Goal: Task Accomplishment & Management: Manage account settings

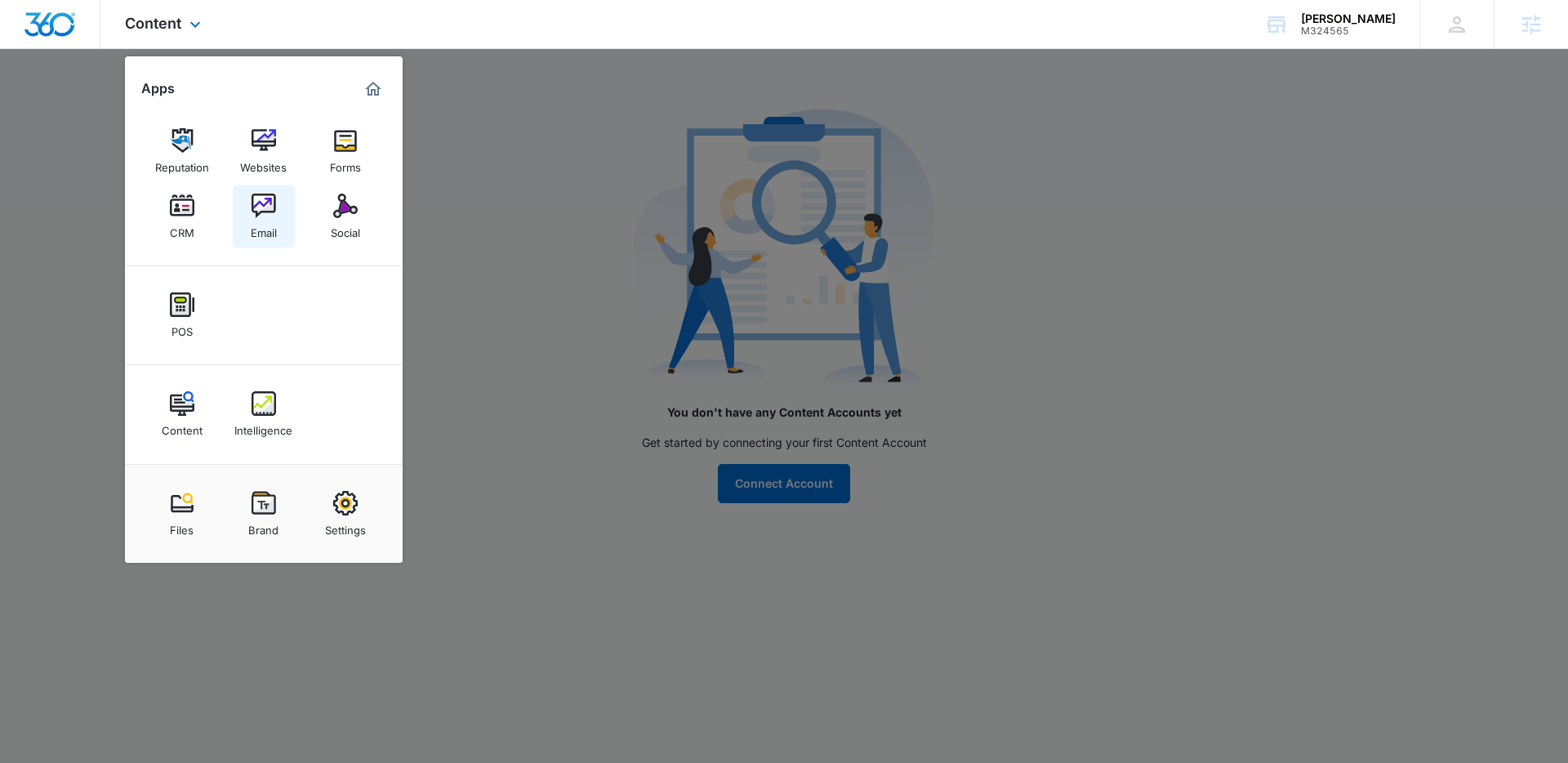
click at [261, 217] on img at bounding box center [263, 205] width 24 height 24
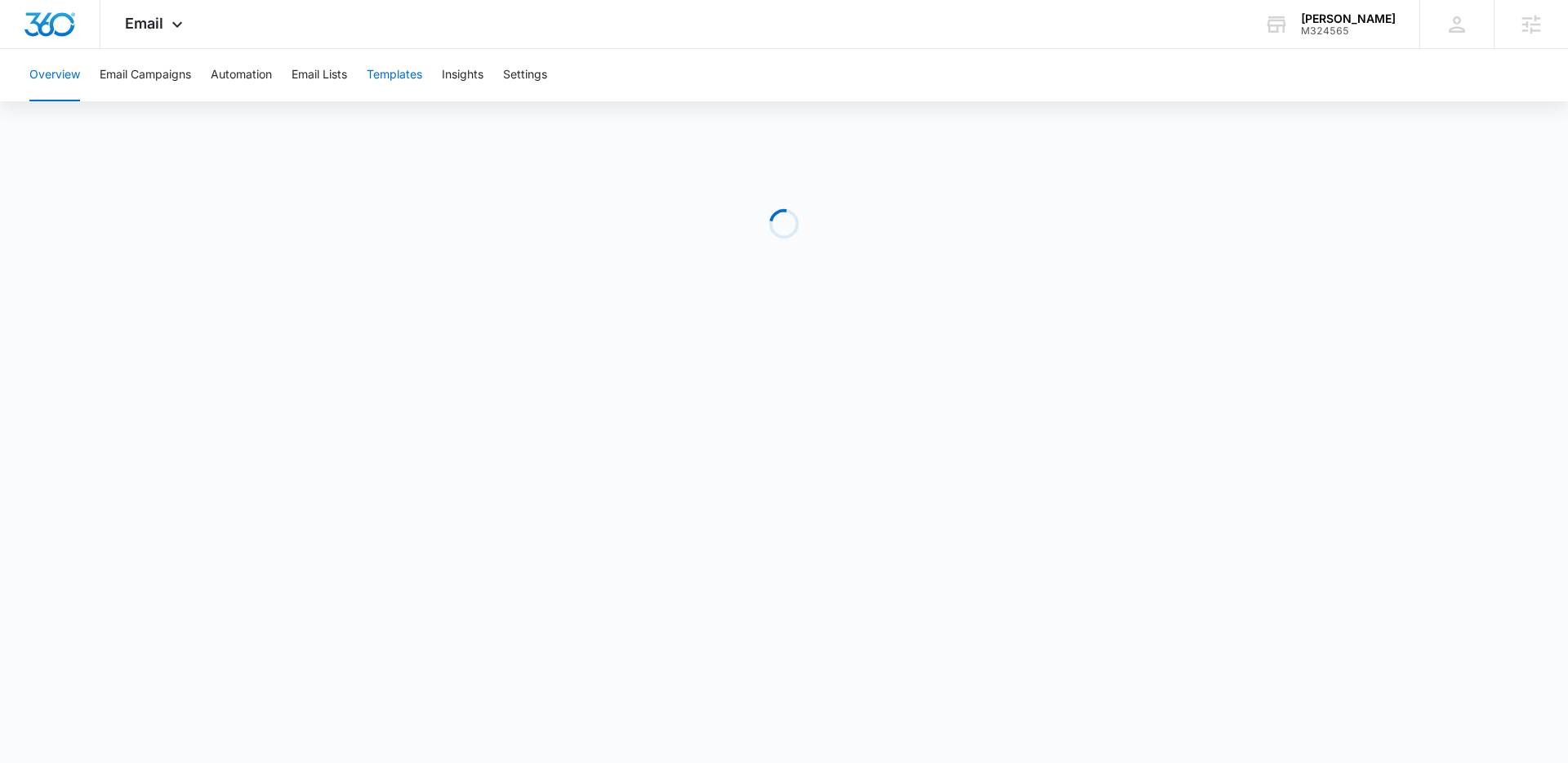
click at [397, 77] on button "Templates" at bounding box center [394, 75] width 55 height 52
click at [231, 70] on button "Automation" at bounding box center [241, 75] width 61 height 52
click at [171, 39] on div "Email Apps Reputation Websites Forms CRM Email Social POS Content Intelligence …" at bounding box center [156, 23] width 111 height 48
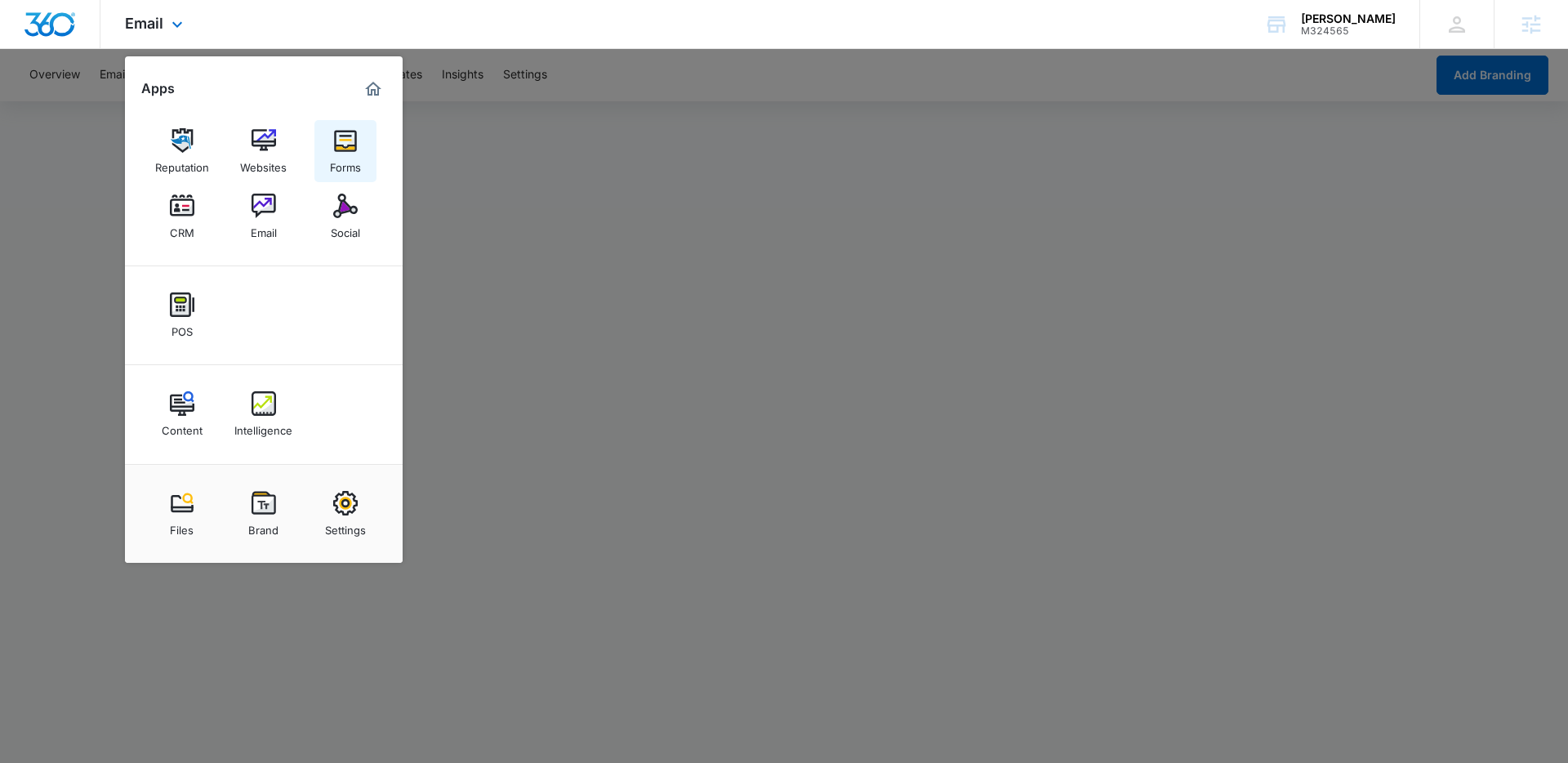
click at [348, 147] on img at bounding box center [345, 140] width 24 height 24
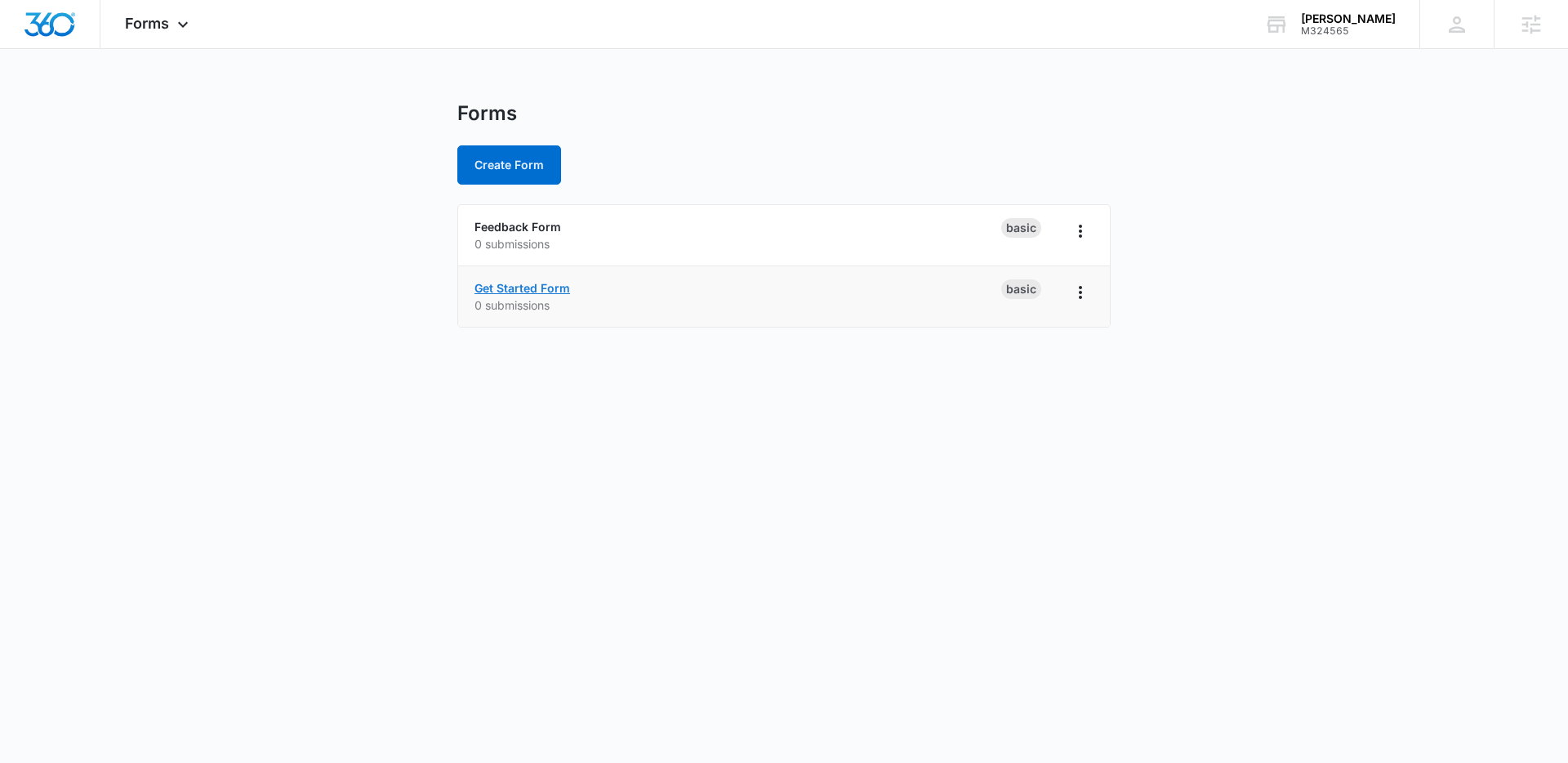
click at [534, 283] on link "Get Started Form" at bounding box center [522, 288] width 96 height 14
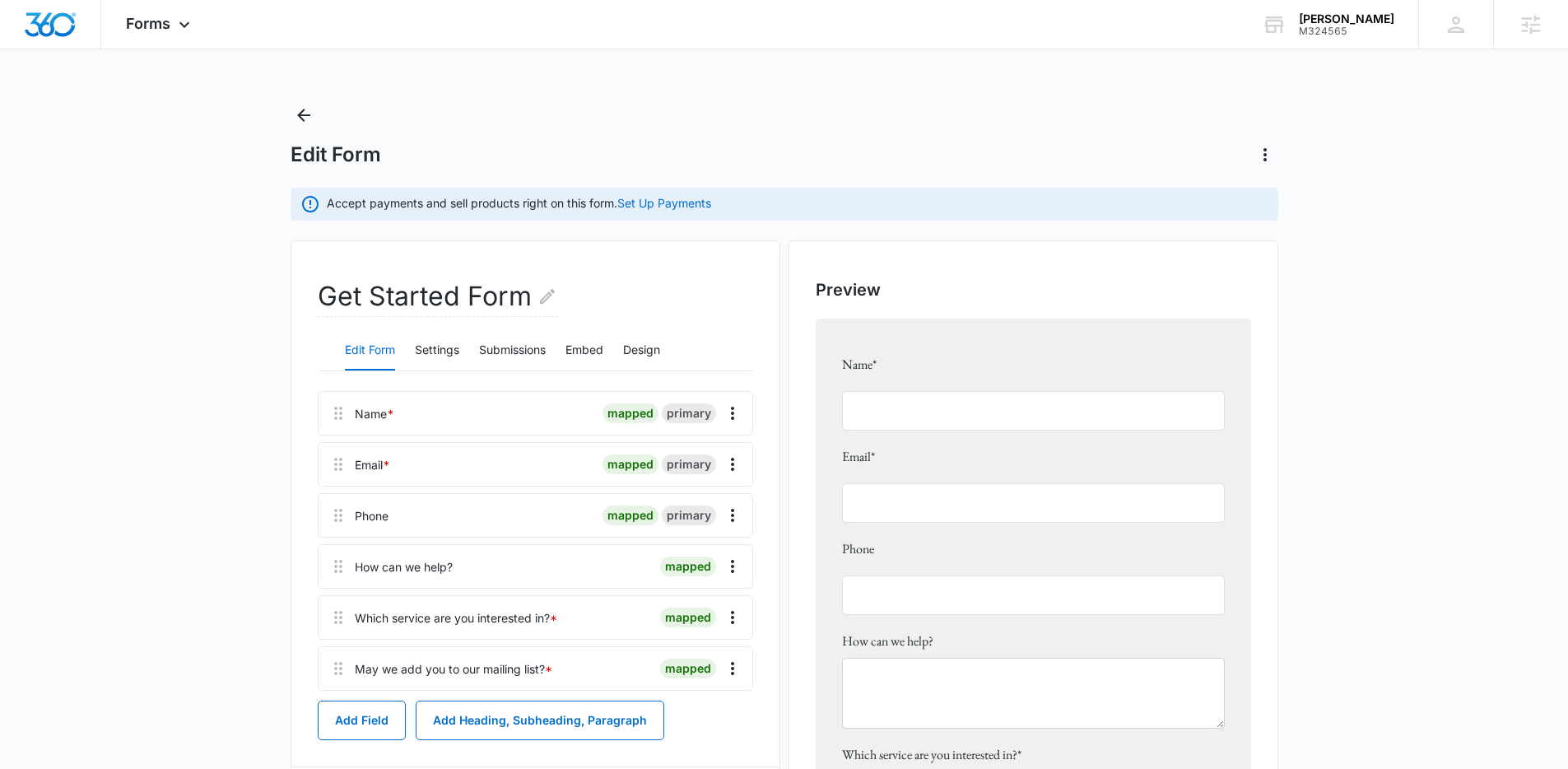
click at [233, 315] on main "Edit Form Accept payments and sell products right on this form. Set Up Payments…" at bounding box center [784, 601] width 1568 height 997
click at [454, 358] on button "Settings" at bounding box center [437, 351] width 45 height 40
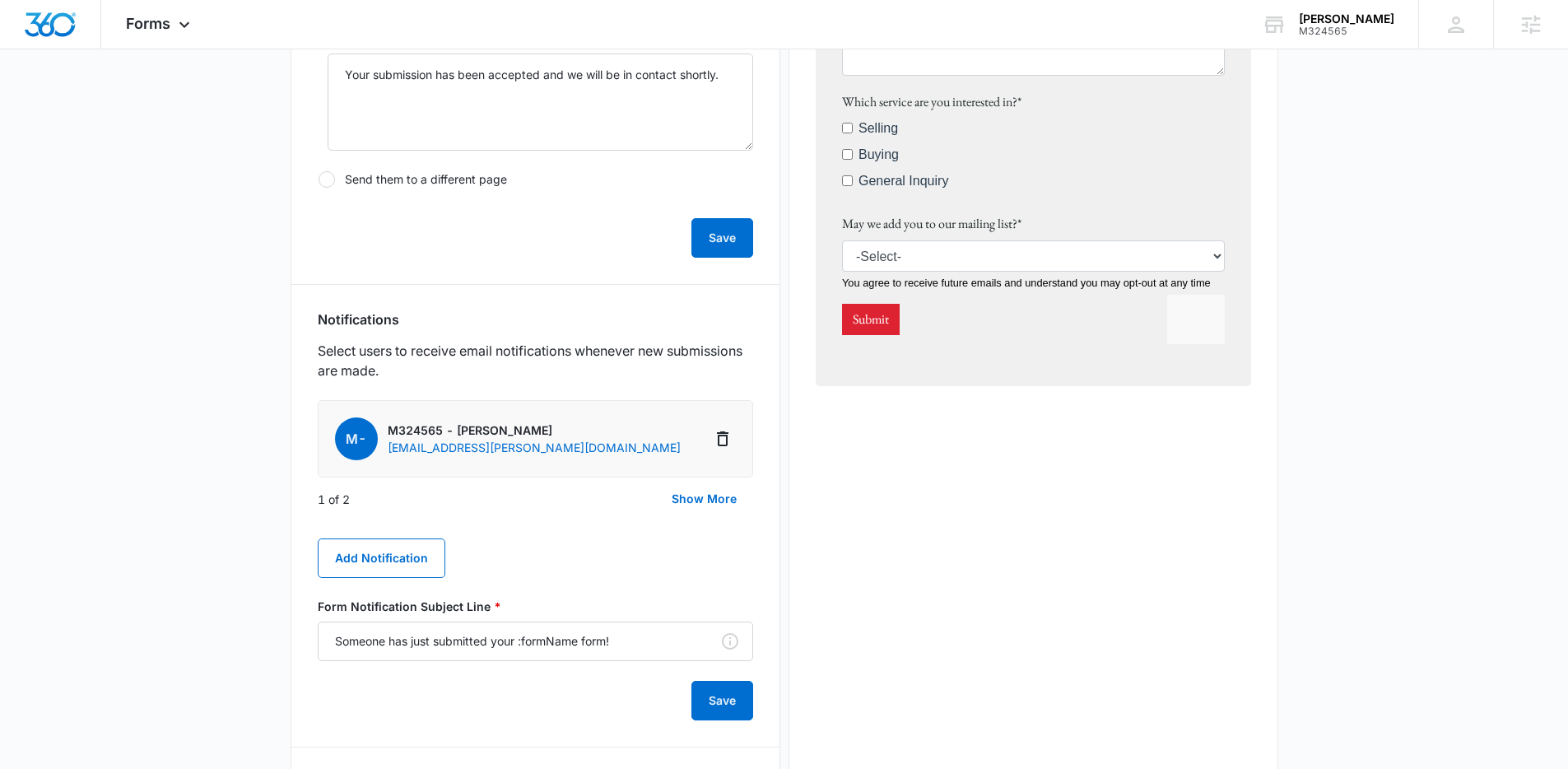
scroll to position [653, 0]
click at [352, 548] on button "Add Notification" at bounding box center [381, 557] width 128 height 40
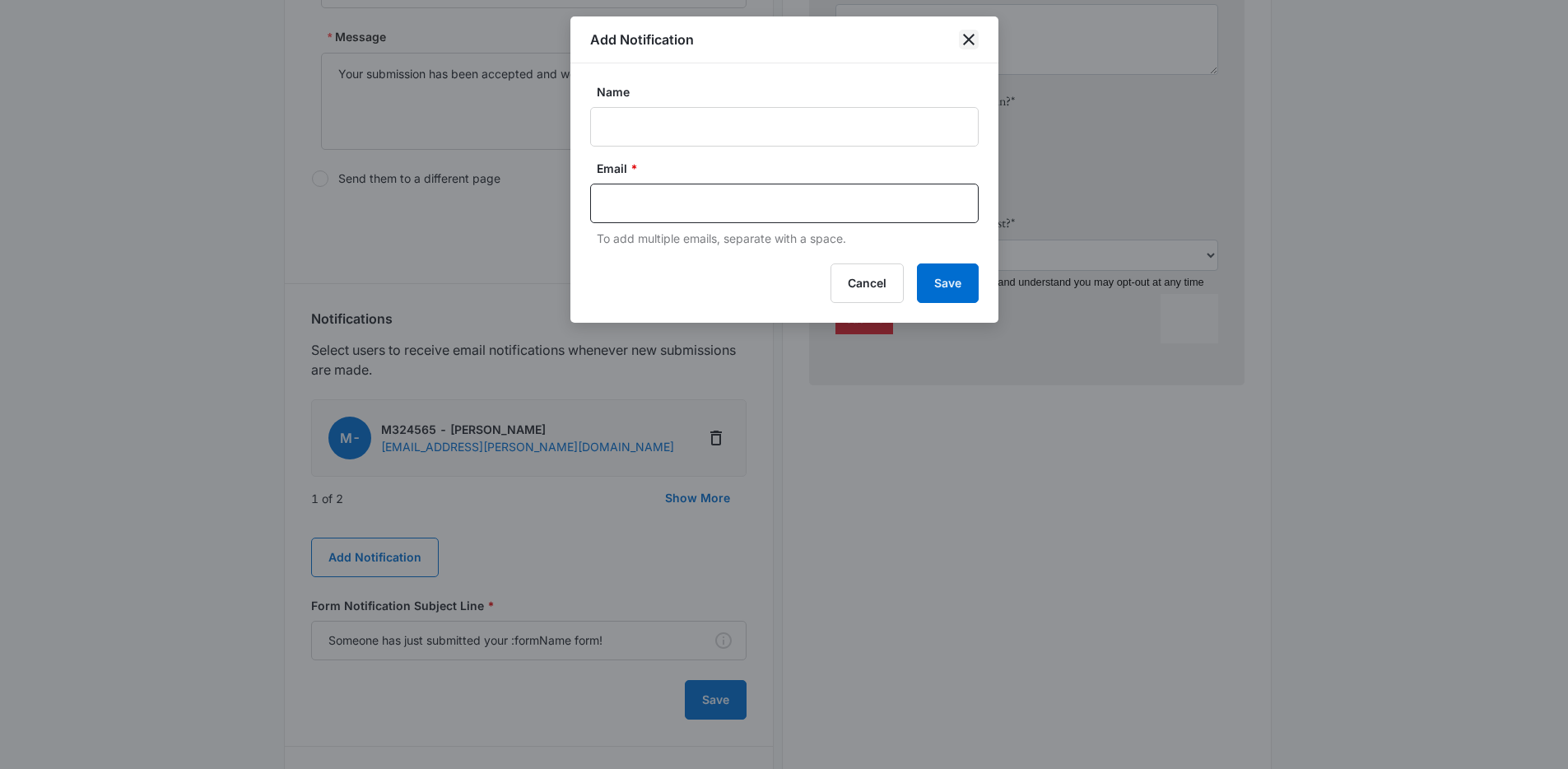
drag, startPoint x: 975, startPoint y: 38, endPoint x: 970, endPoint y: 53, distance: 15.8
click at [975, 38] on icon "close" at bounding box center [968, 39] width 19 height 19
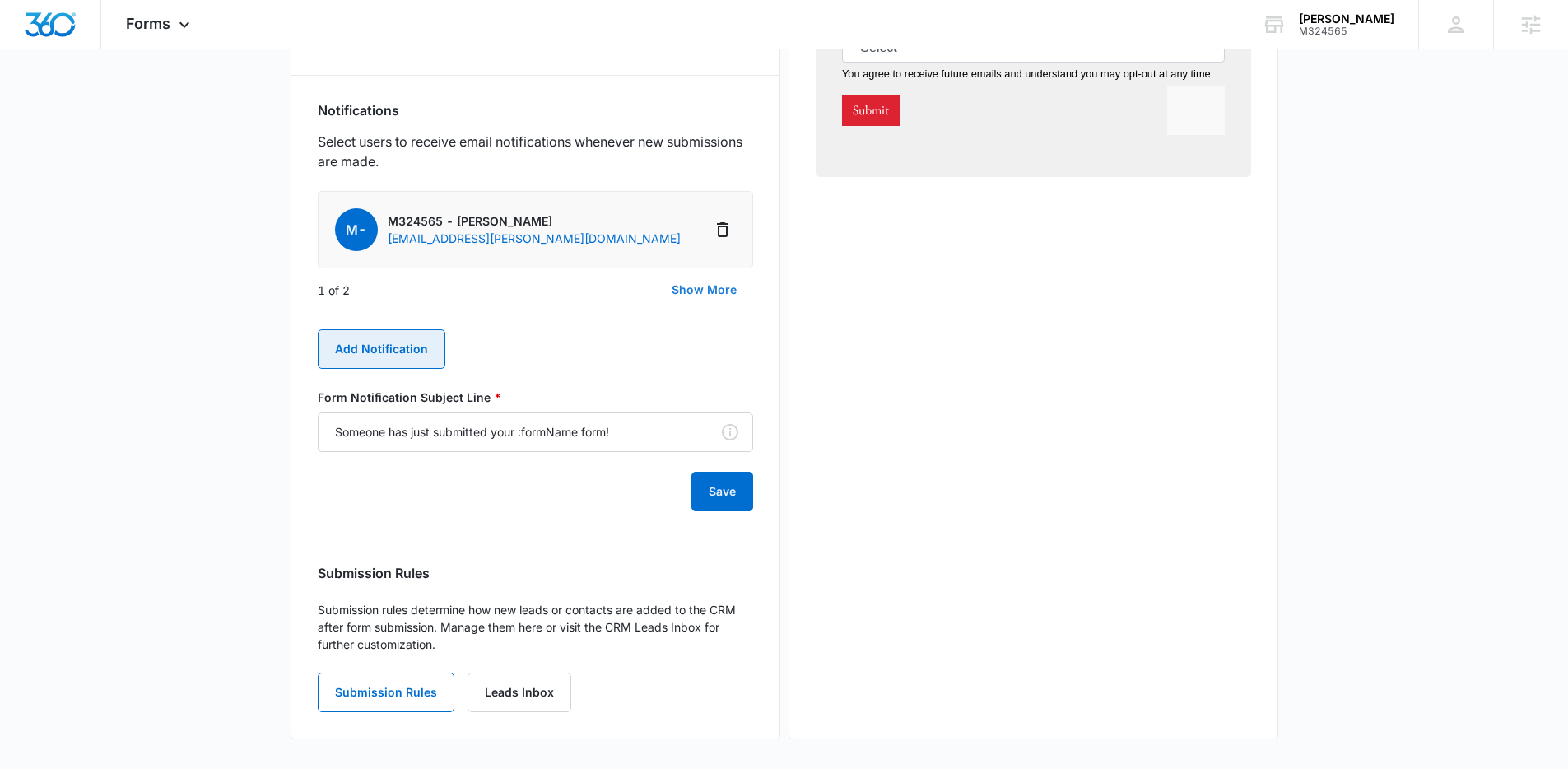
scroll to position [865, 0]
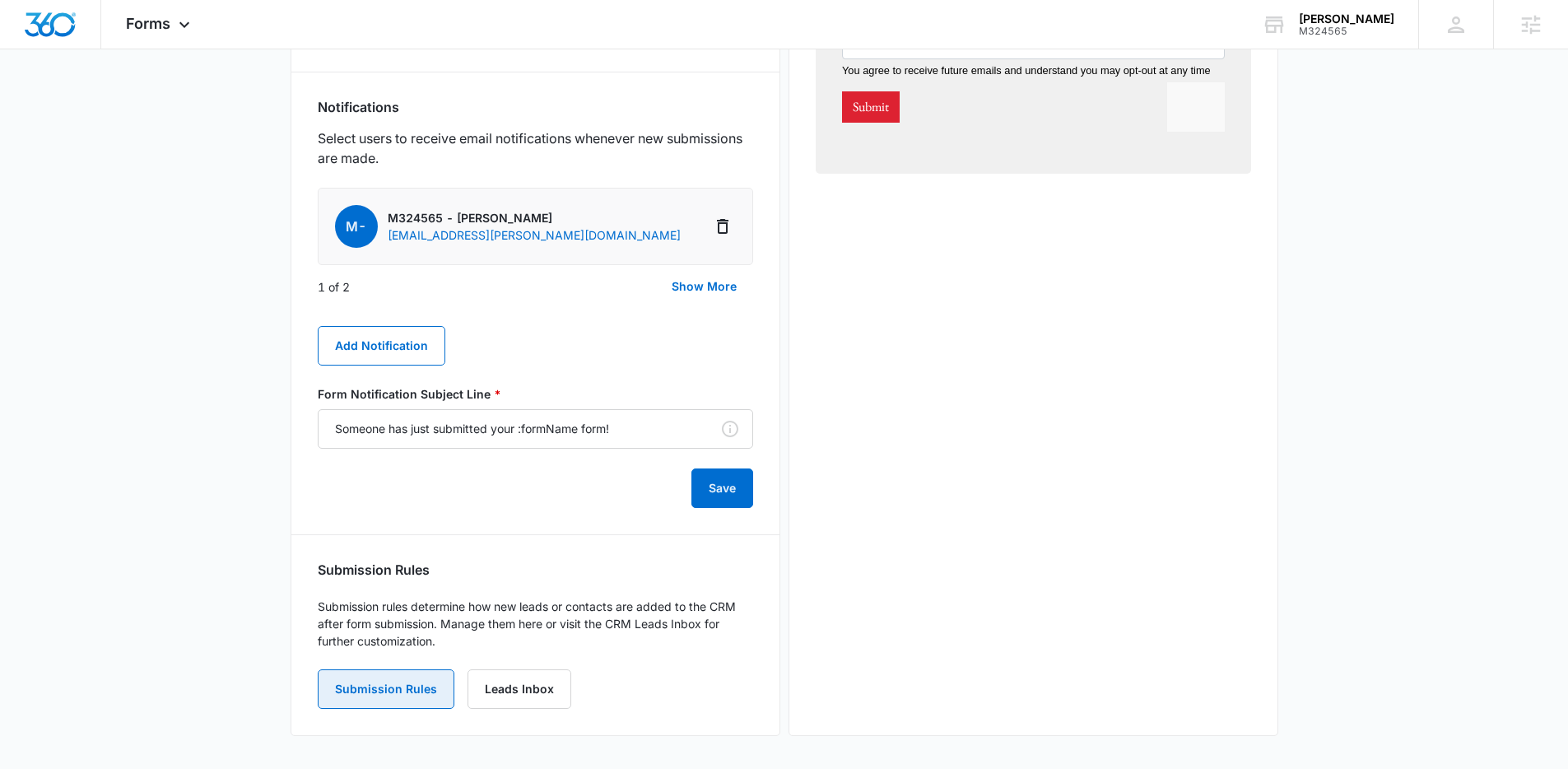
click at [421, 681] on button "Submission Rules" at bounding box center [386, 689] width 137 height 40
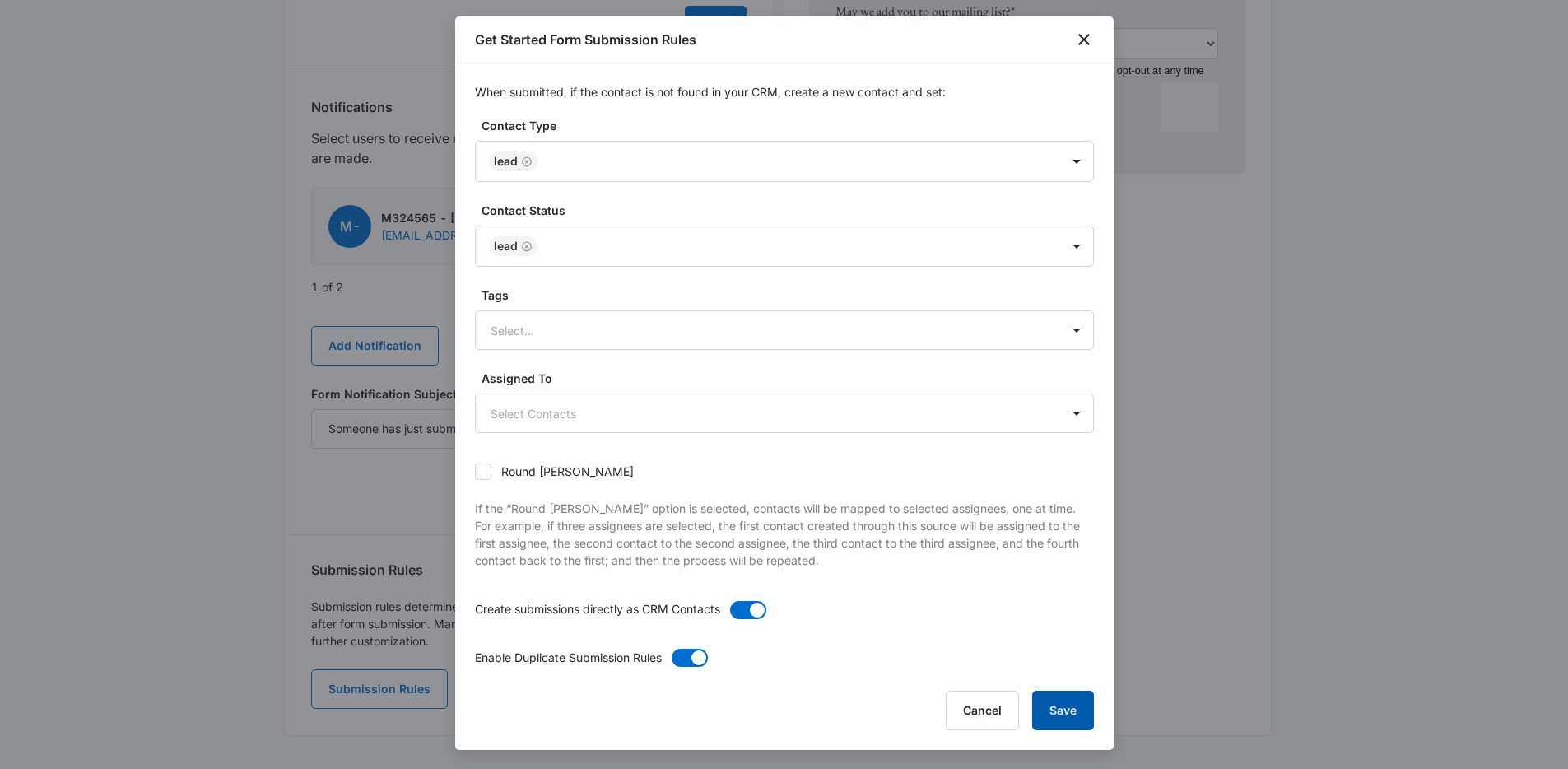
click at [1075, 697] on button "Save" at bounding box center [1062, 710] width 62 height 40
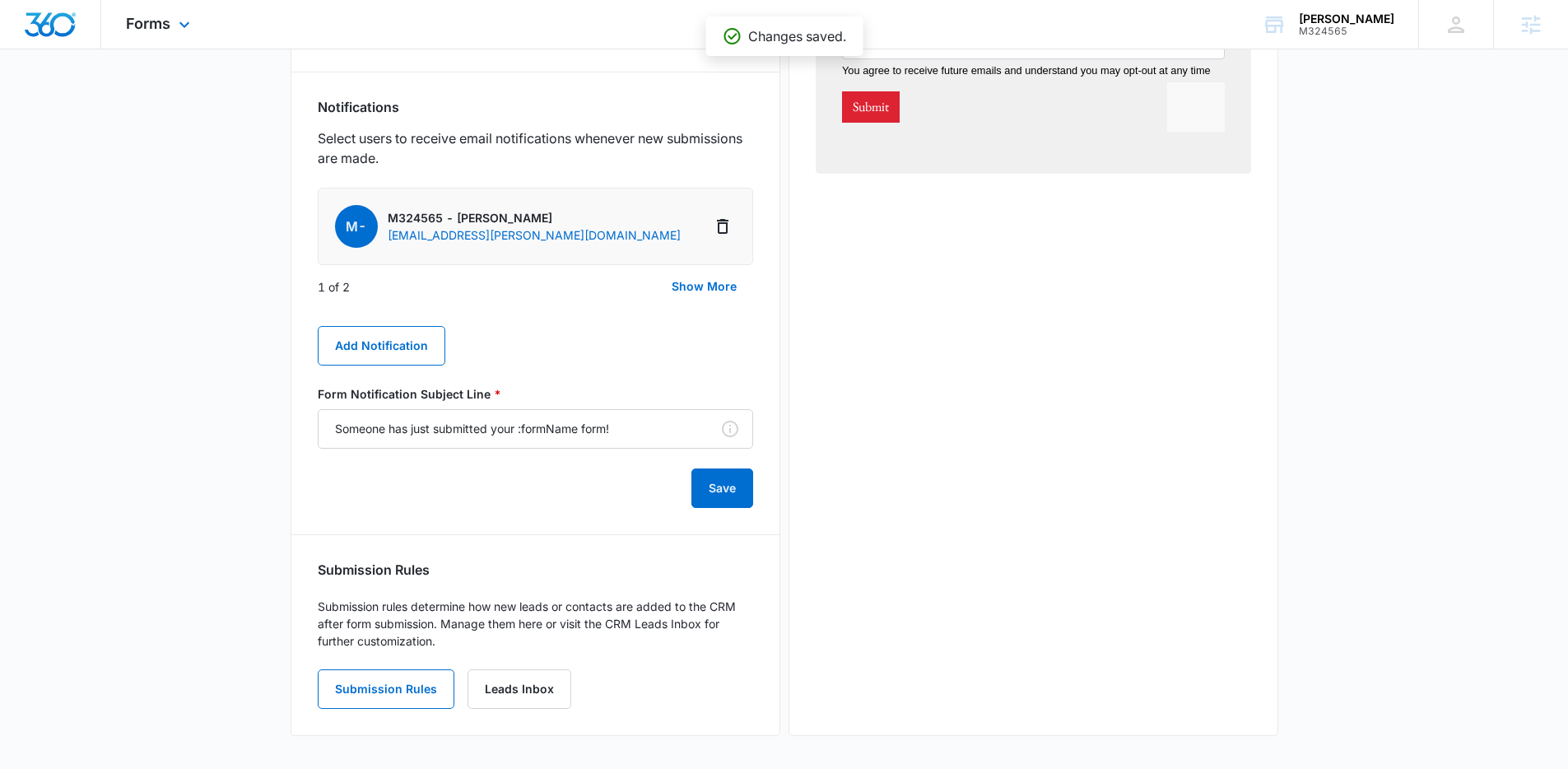
click at [157, 40] on div "Forms Apps Reputation Websites Forms CRM Email Social POS Content Intelligence …" at bounding box center [160, 24] width 117 height 48
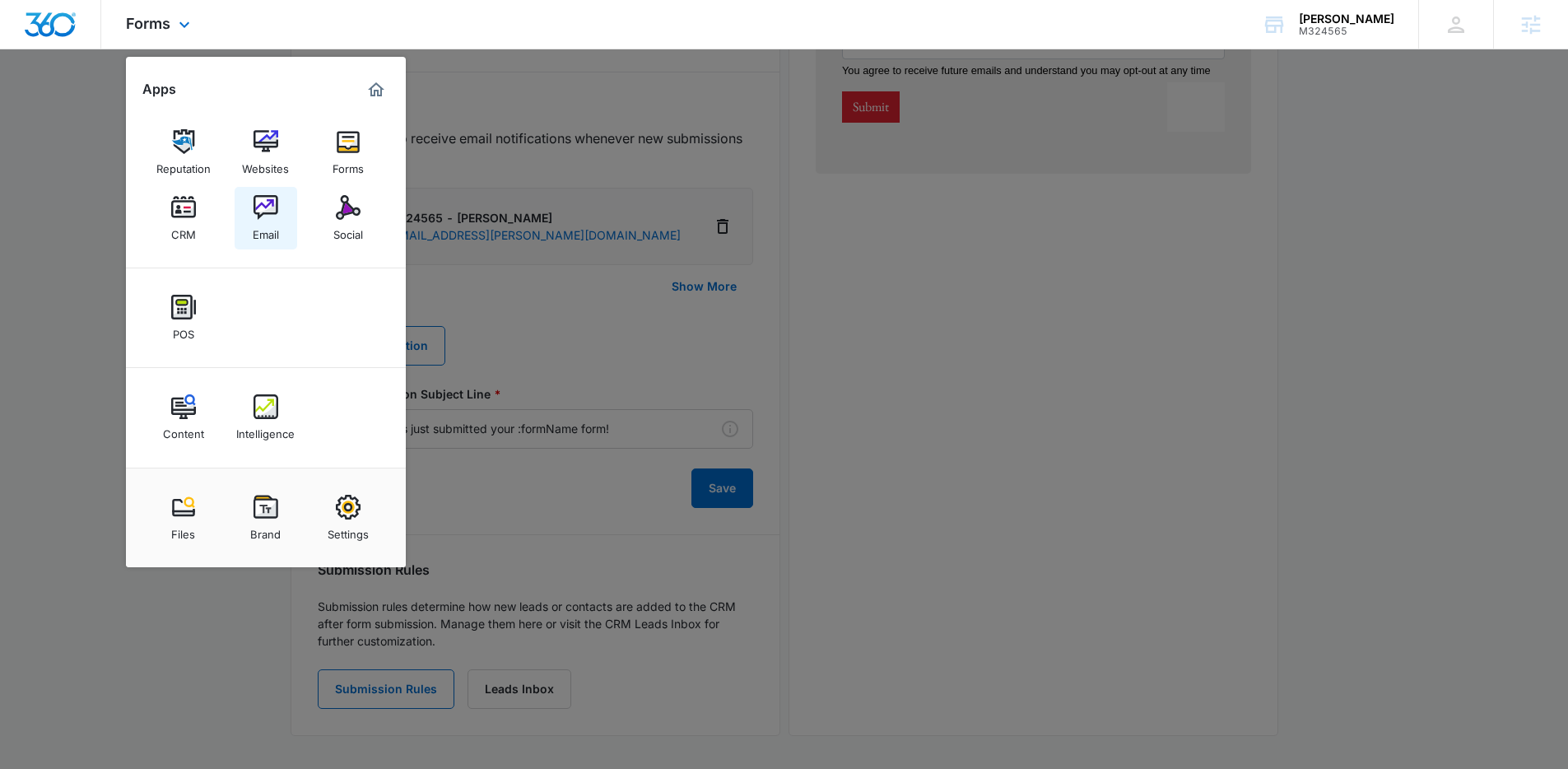
click at [290, 216] on link "Email" at bounding box center [266, 218] width 63 height 63
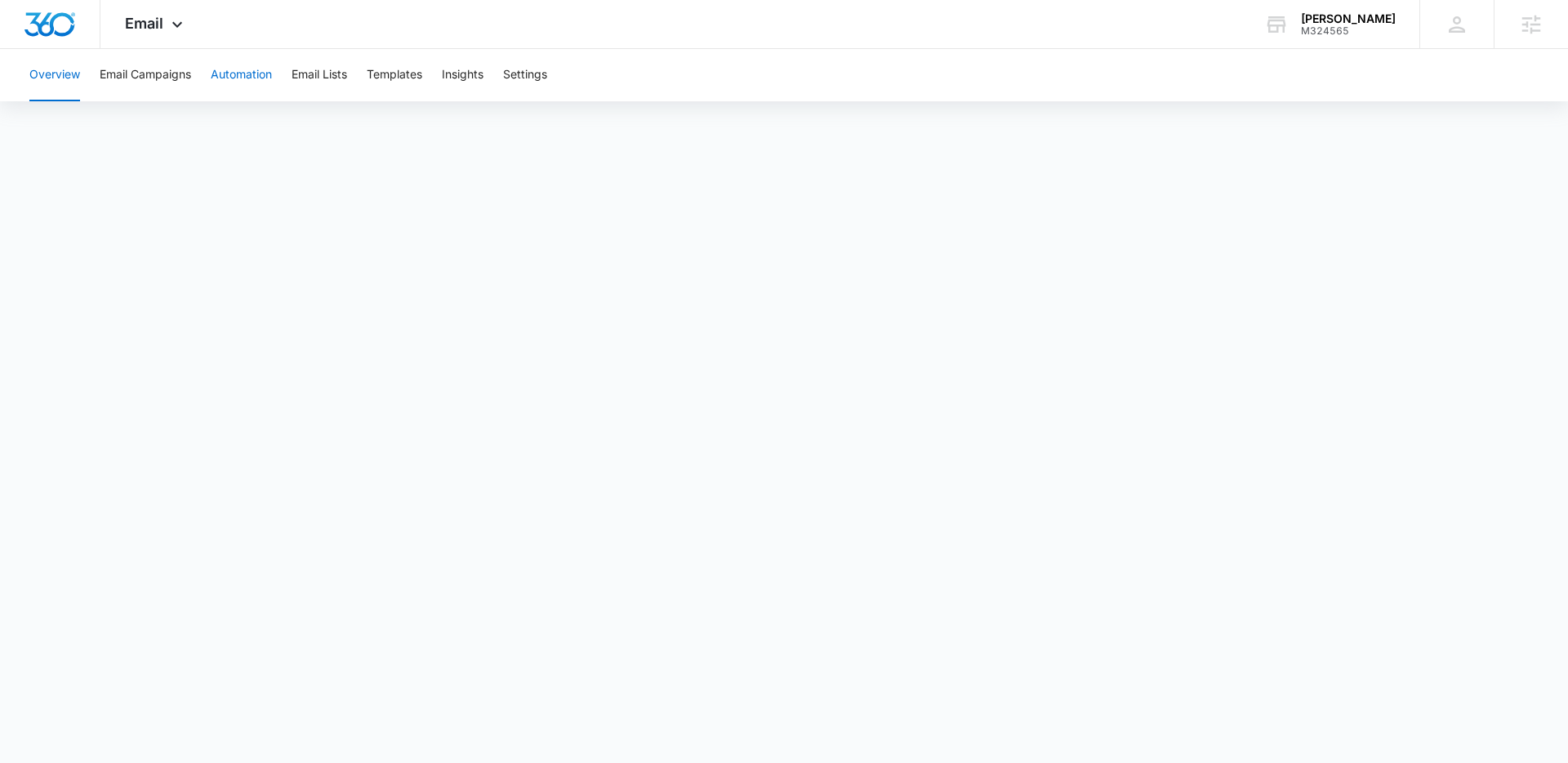
click at [242, 78] on button "Automation" at bounding box center [241, 75] width 61 height 52
click at [1342, 25] on div "M324565" at bounding box center [1348, 31] width 95 height 12
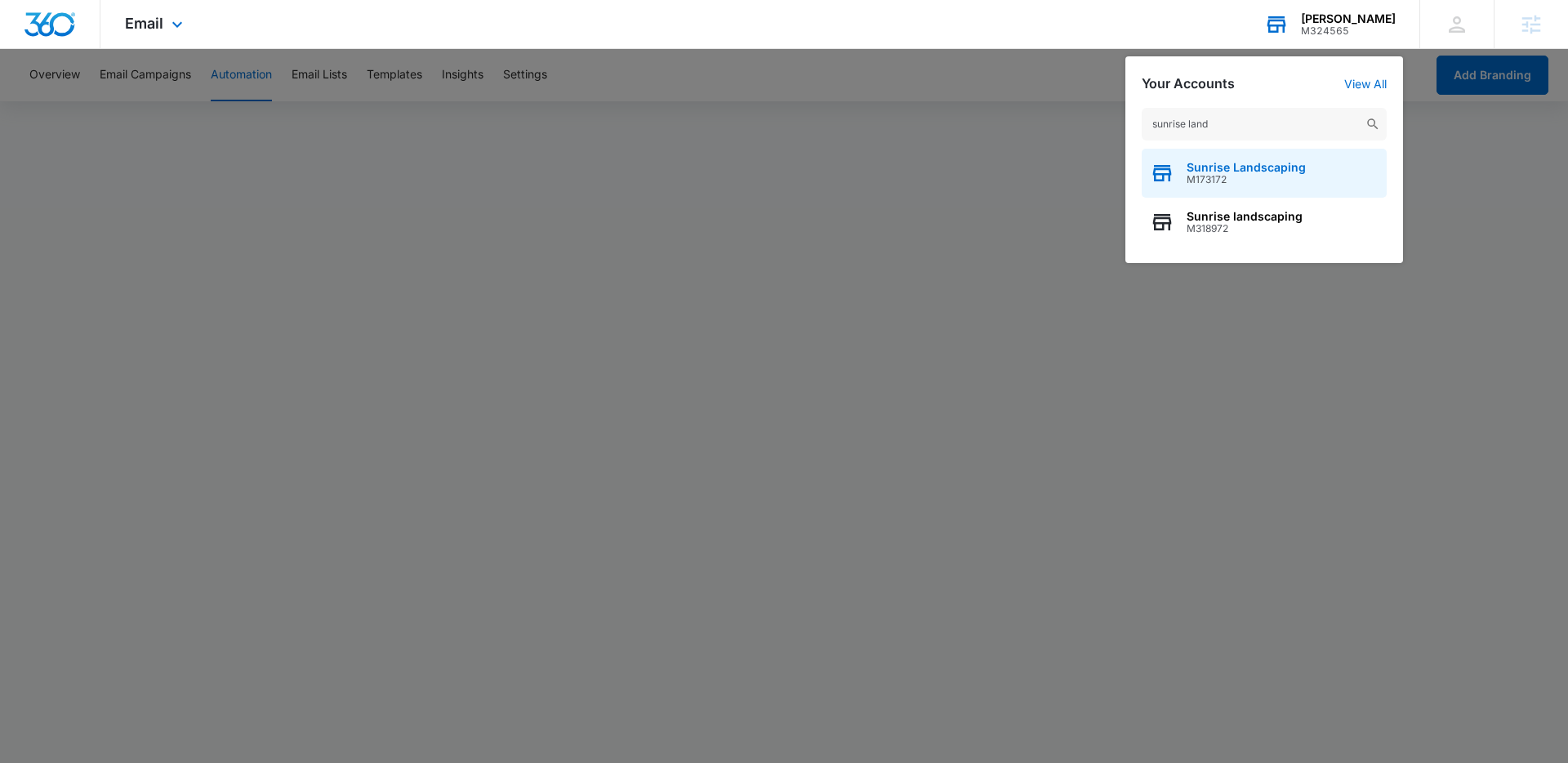
type input "sunrise land"
click at [1249, 172] on span "Sunrise Landscaping" at bounding box center [1246, 168] width 119 height 13
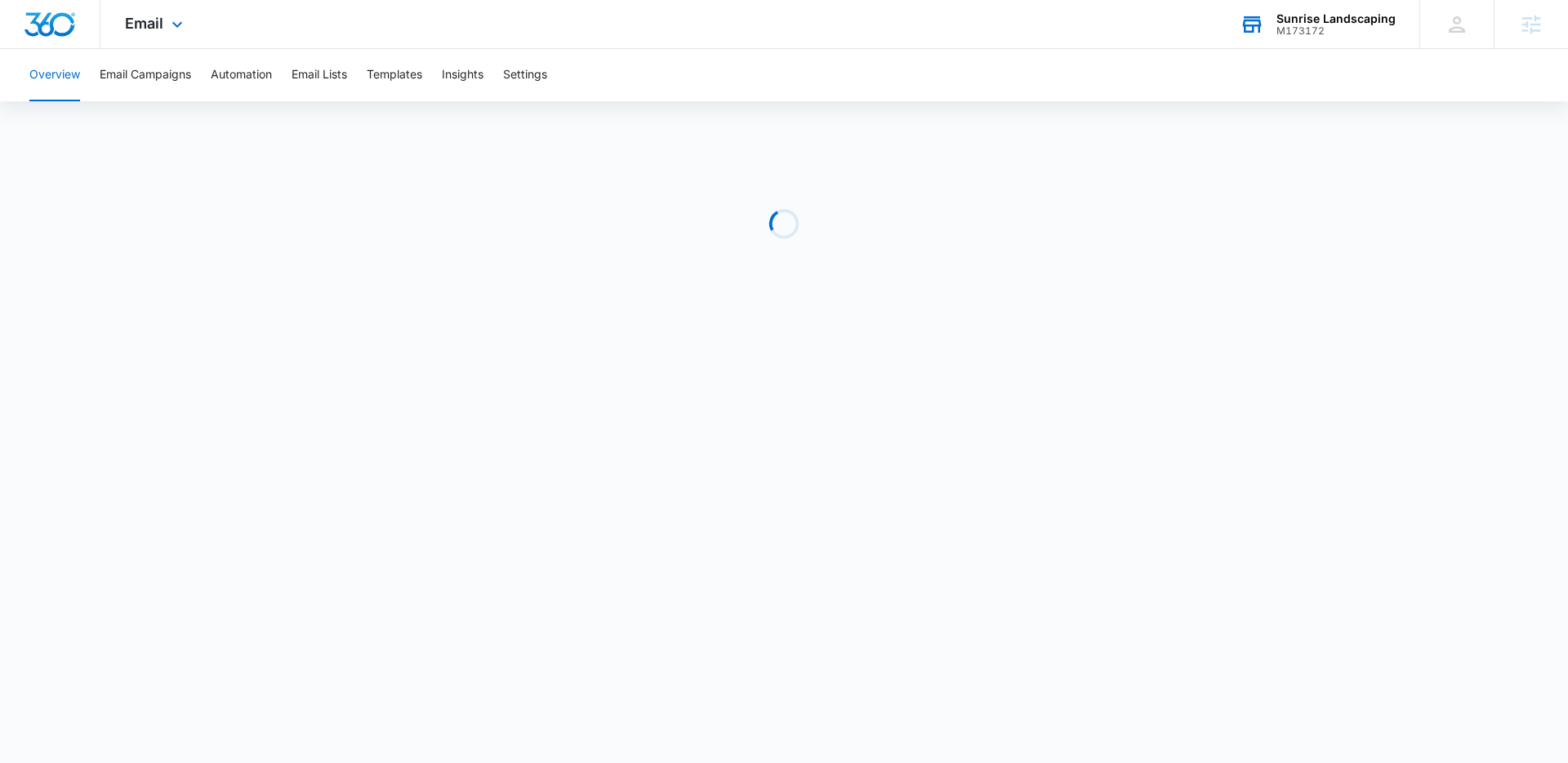
click at [197, 30] on div "Email Apps Reputation Websites Forms CRM Email Social Payments POS Content Ads …" at bounding box center [156, 23] width 111 height 48
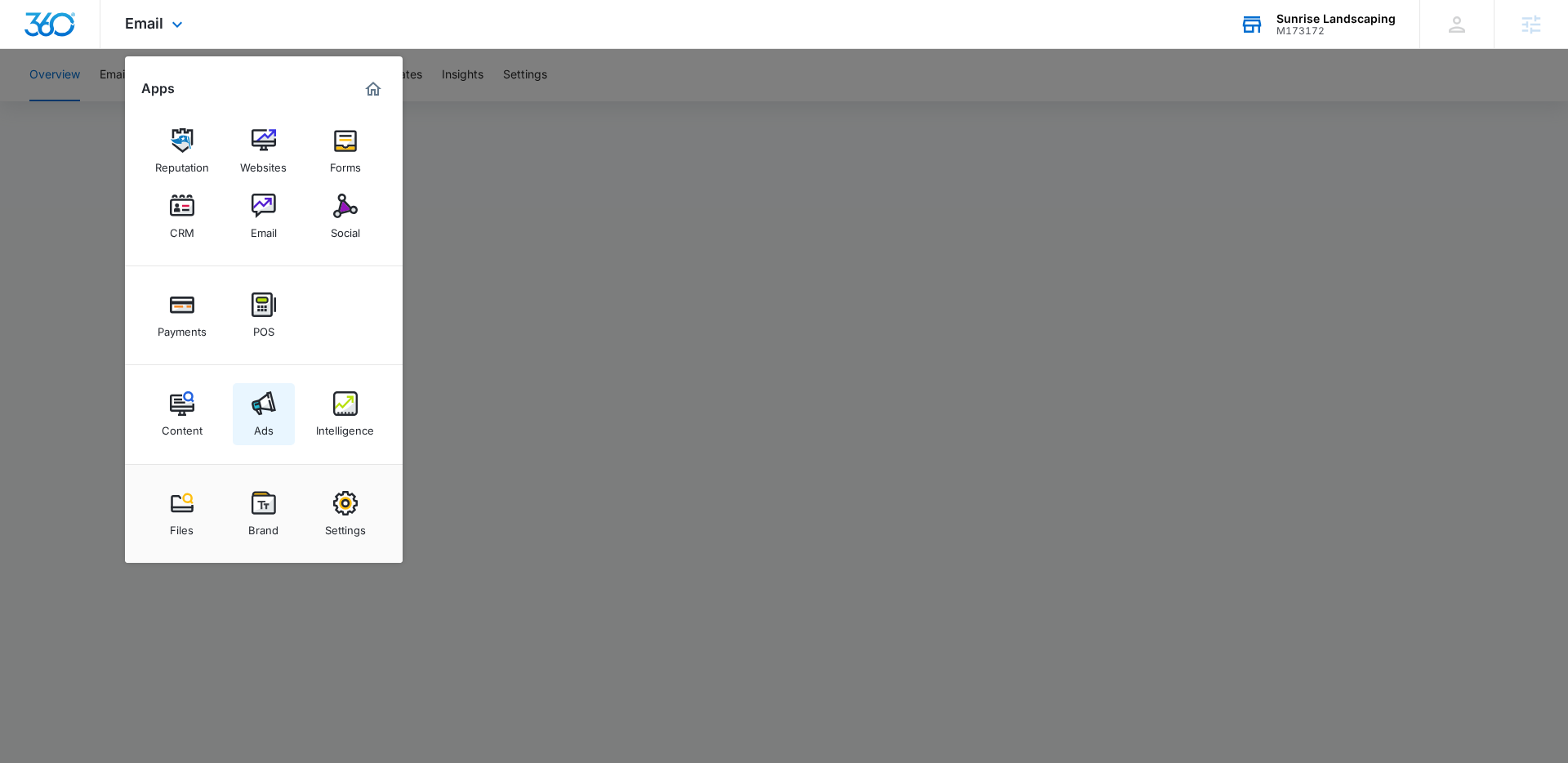
click at [274, 390] on link "Ads" at bounding box center [264, 414] width 62 height 62
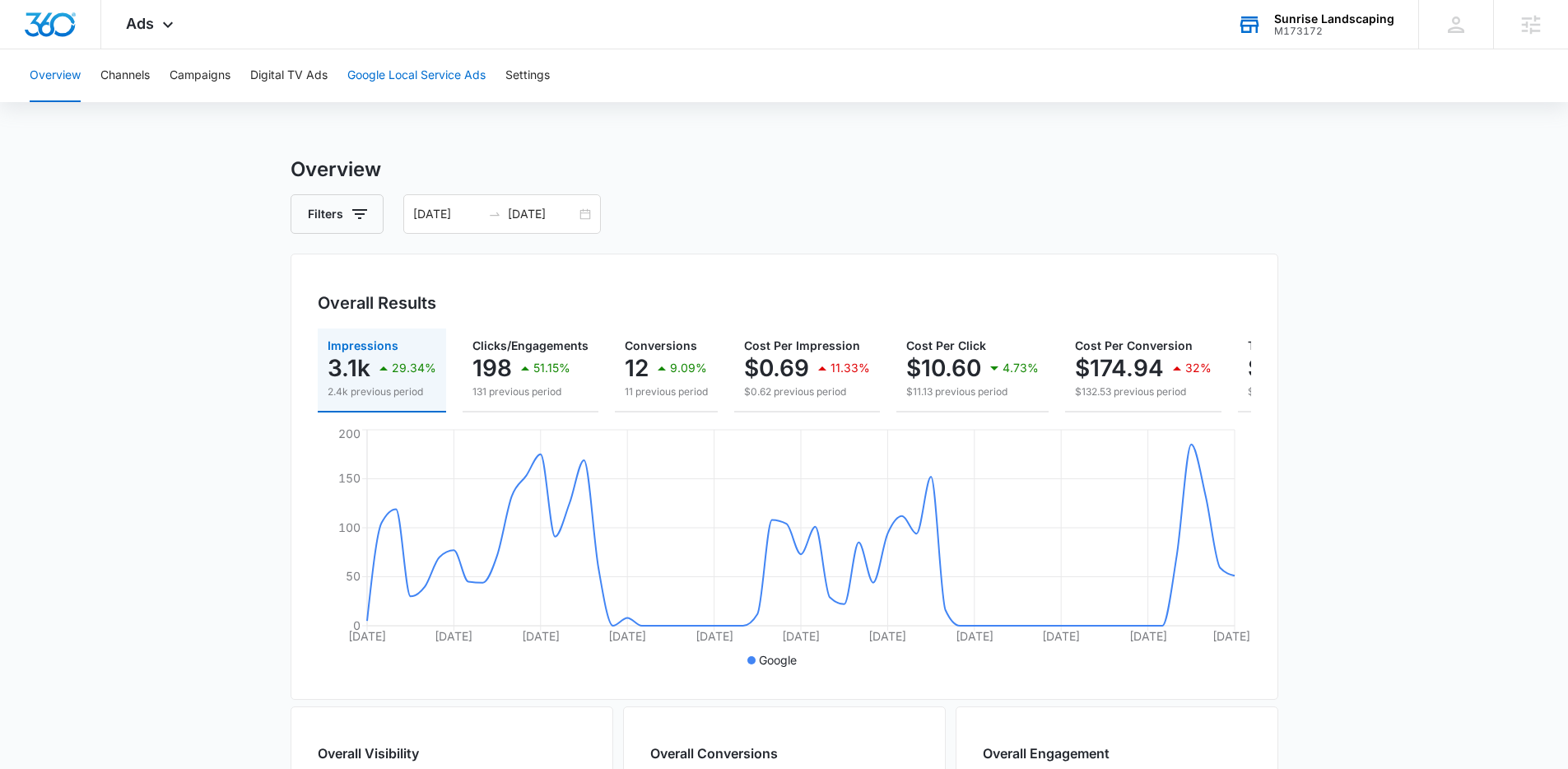
click at [392, 69] on button "Google Local Service Ads" at bounding box center [416, 75] width 139 height 52
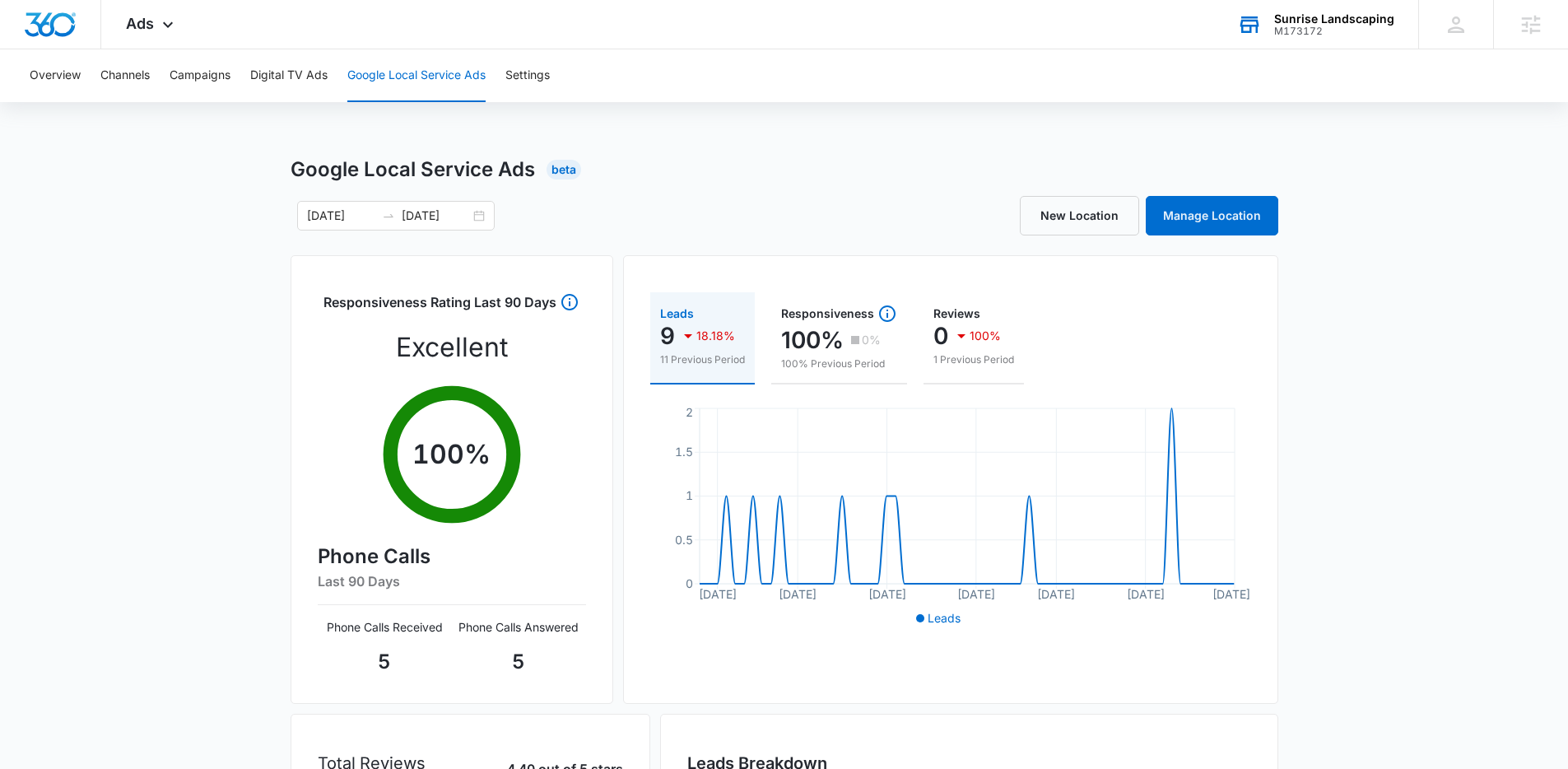
click at [223, 270] on div "Google Local Service Ads Beta [DATE] [DATE] New Location Manage Location Respon…" at bounding box center [784, 583] width 1568 height 857
click at [158, 329] on div "Google Local Service Ads Beta [DATE] [DATE] New Location Manage Location Respon…" at bounding box center [784, 583] width 1568 height 857
click at [132, 34] on div "Ads Apps Reputation Websites Forms CRM Email Social Payments POS Content Ads In…" at bounding box center [152, 24] width 101 height 48
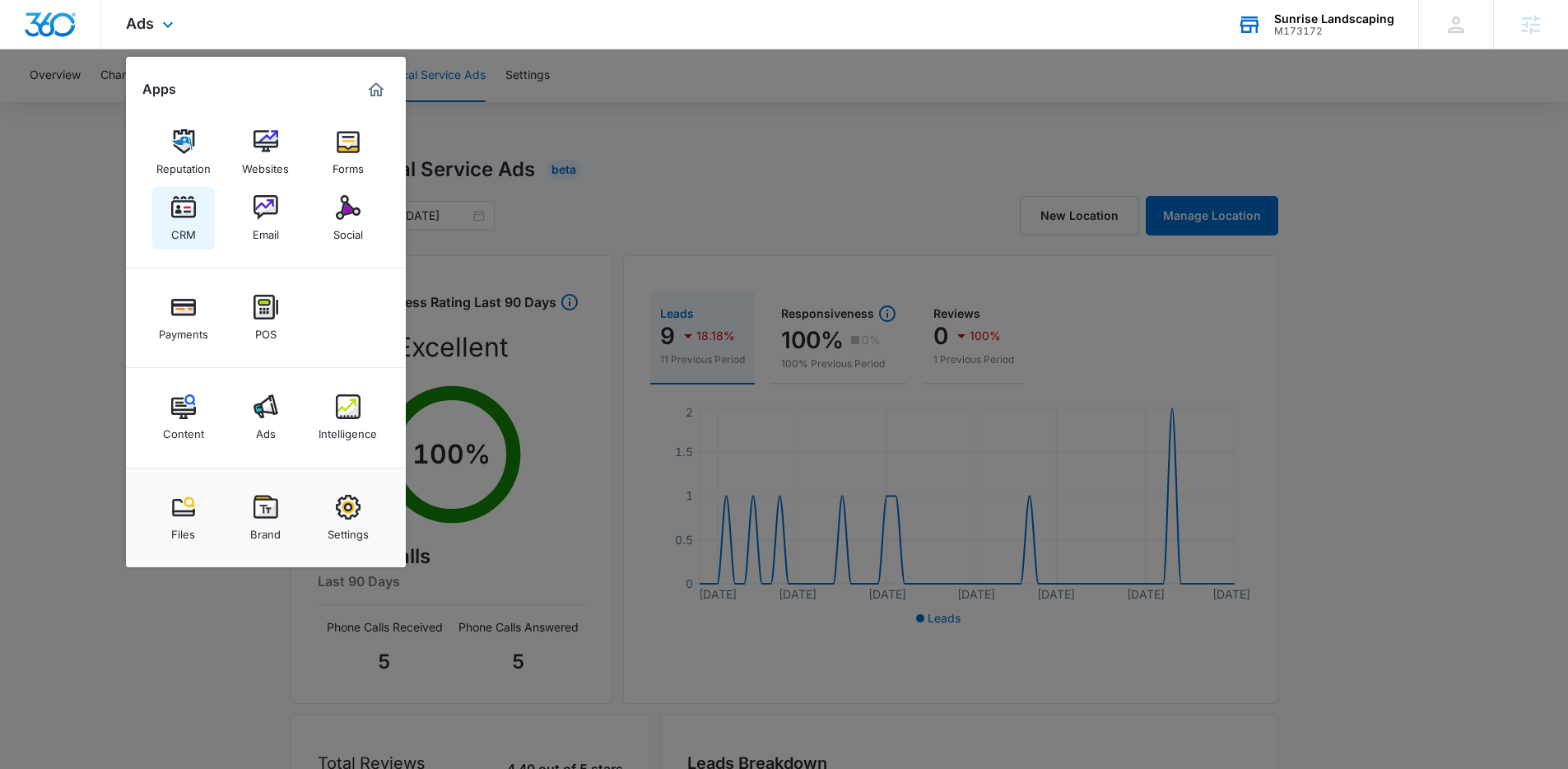
click at [201, 223] on link "CRM" at bounding box center [183, 218] width 63 height 63
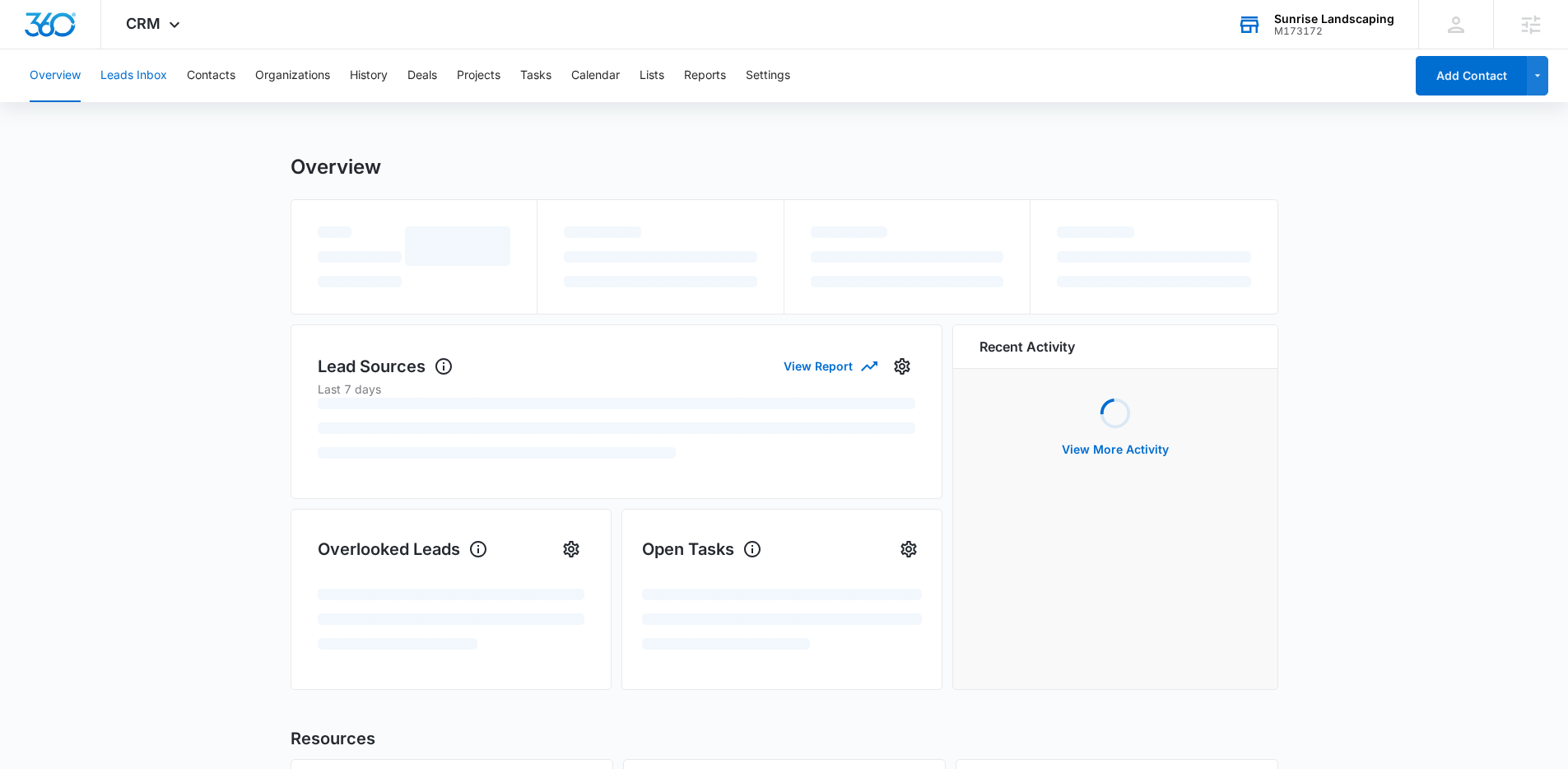
click at [152, 68] on button "Leads Inbox" at bounding box center [133, 75] width 67 height 52
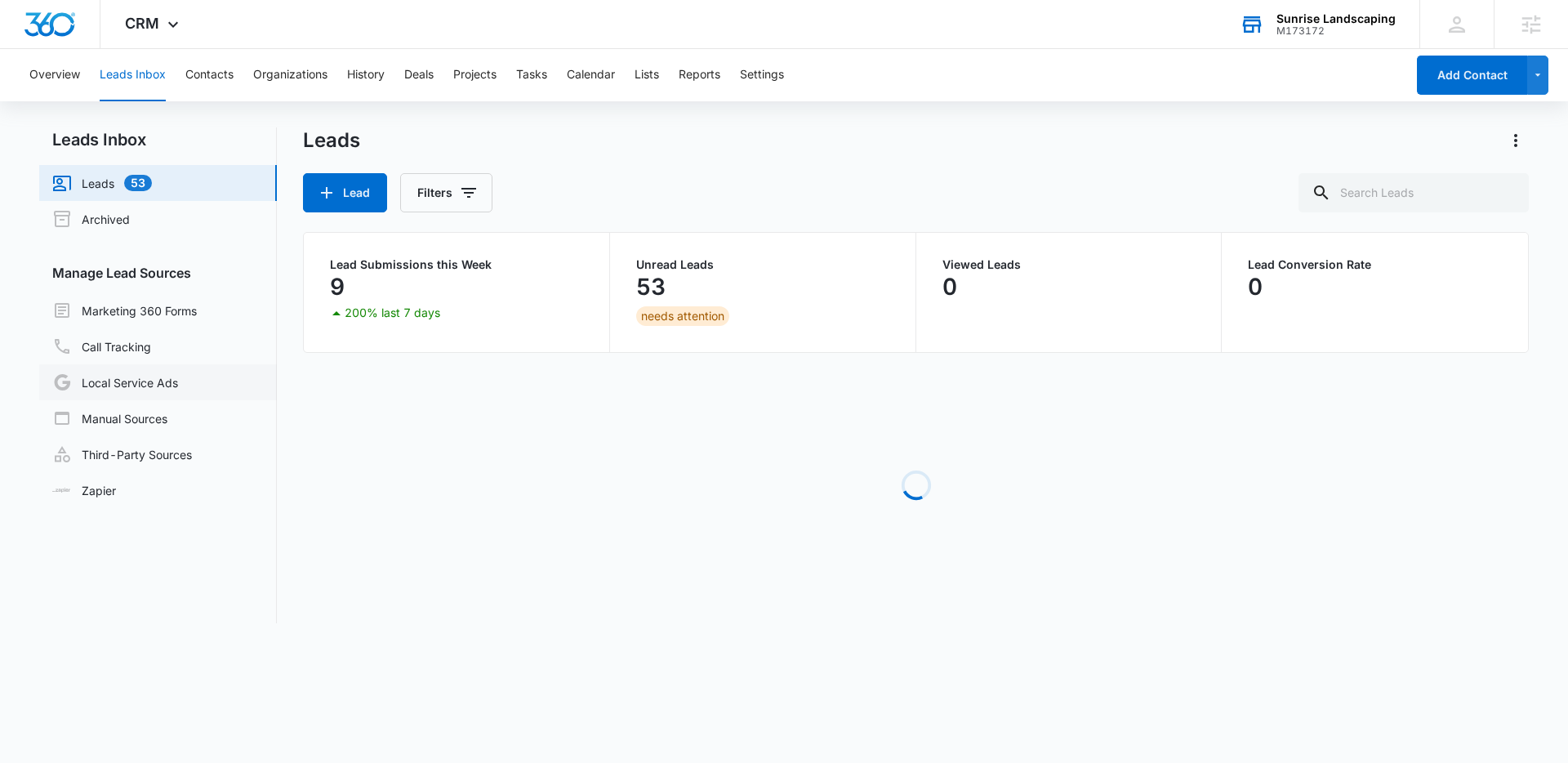
click at [156, 372] on link "Local Service Ads" at bounding box center [115, 382] width 126 height 19
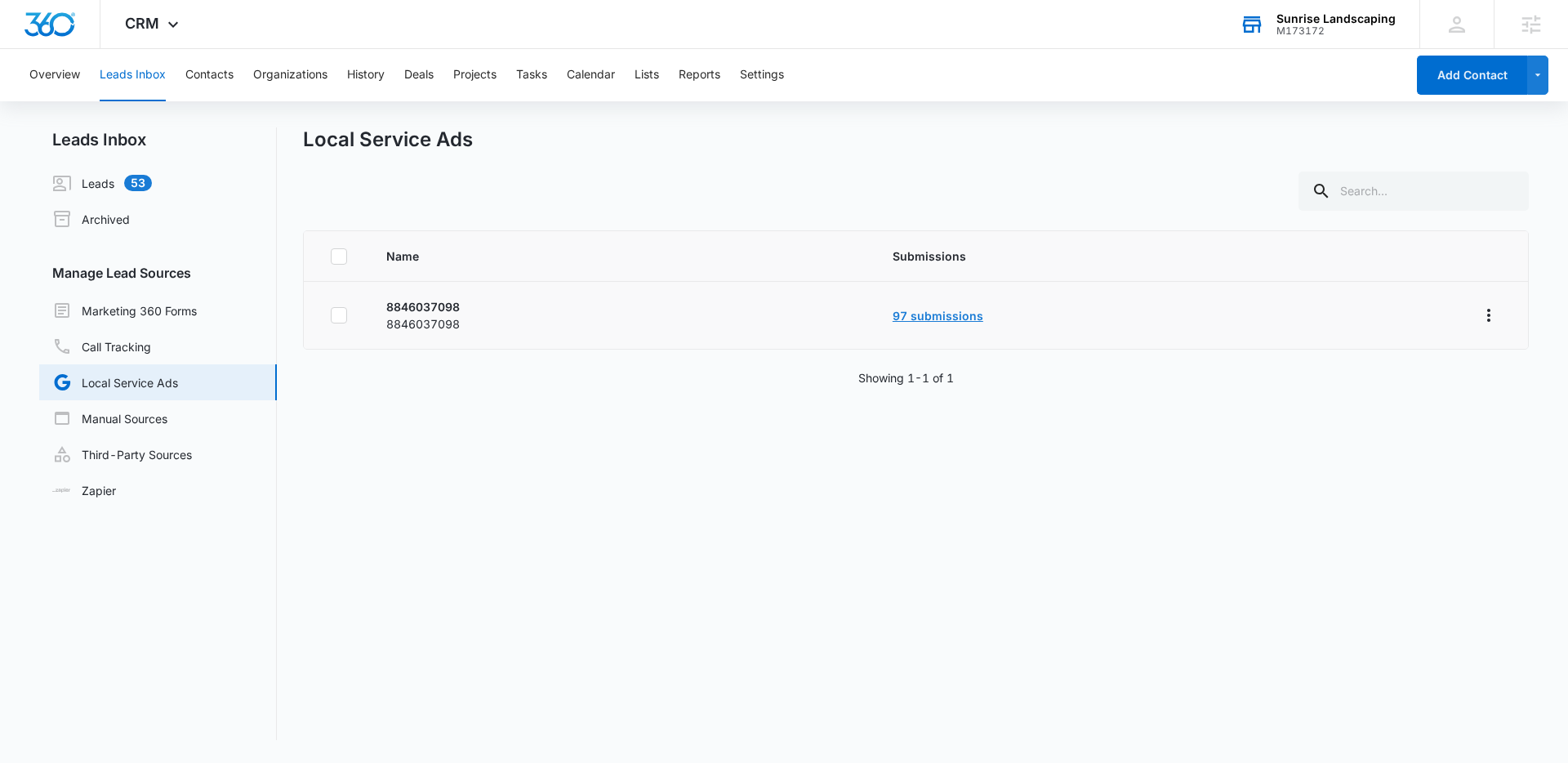
click at [926, 313] on link "97 submissions" at bounding box center [938, 315] width 91 height 14
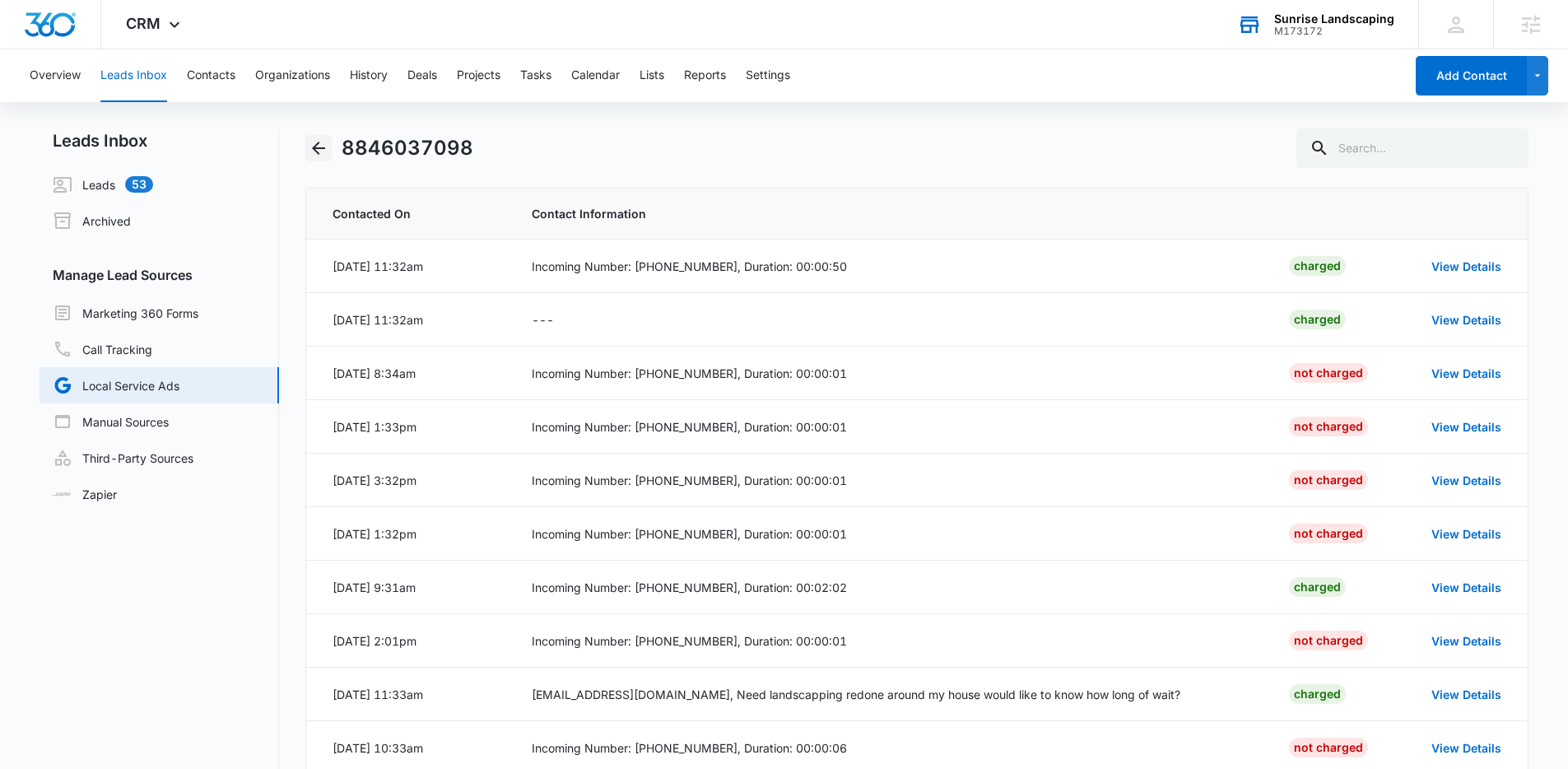
click at [316, 144] on icon "Back" at bounding box center [318, 149] width 14 height 14
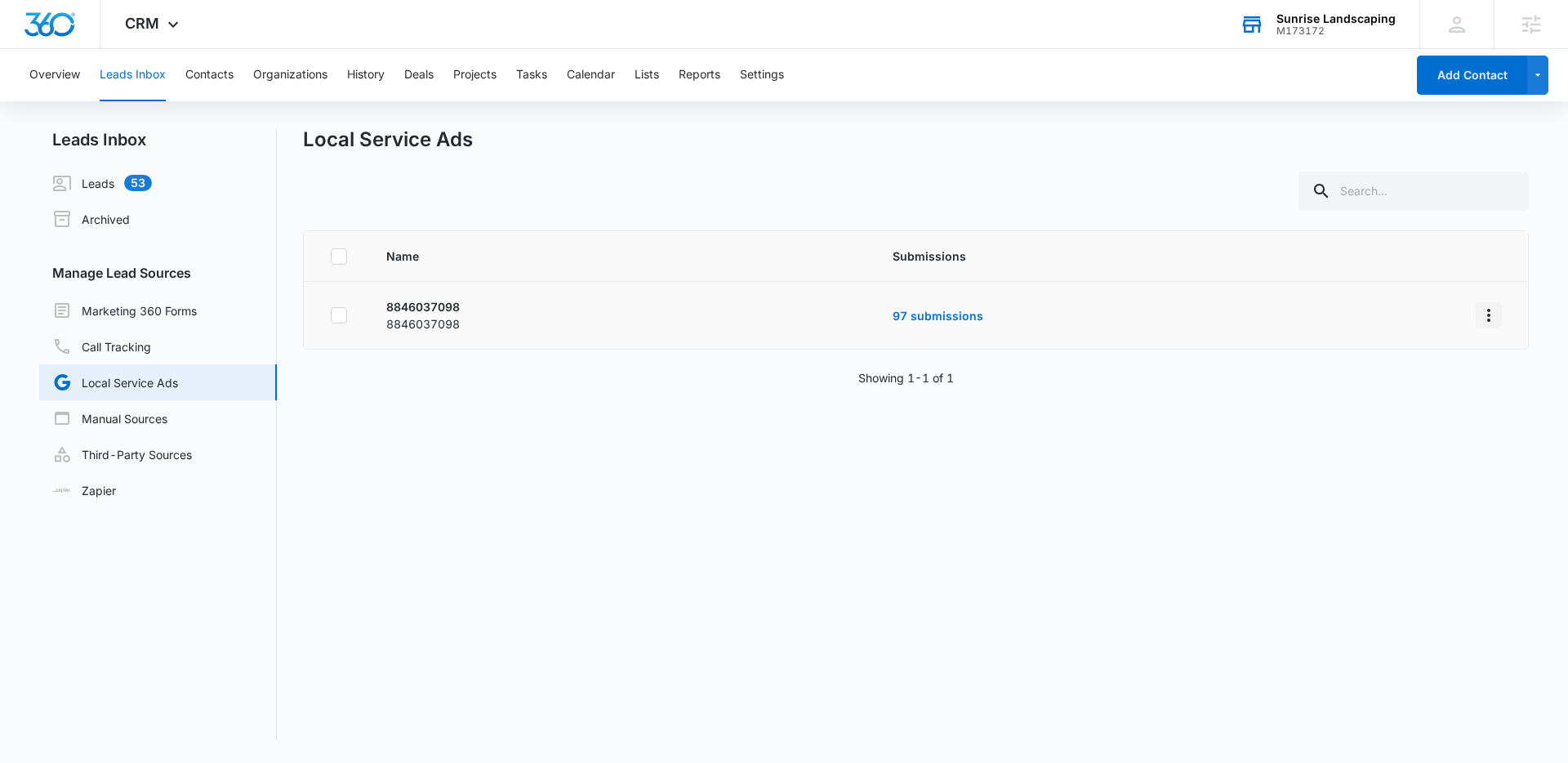
click at [1479, 320] on icon "Overflow Menu" at bounding box center [1488, 314] width 19 height 19
click at [1411, 380] on div "Submission Rules" at bounding box center [1404, 386] width 92 height 12
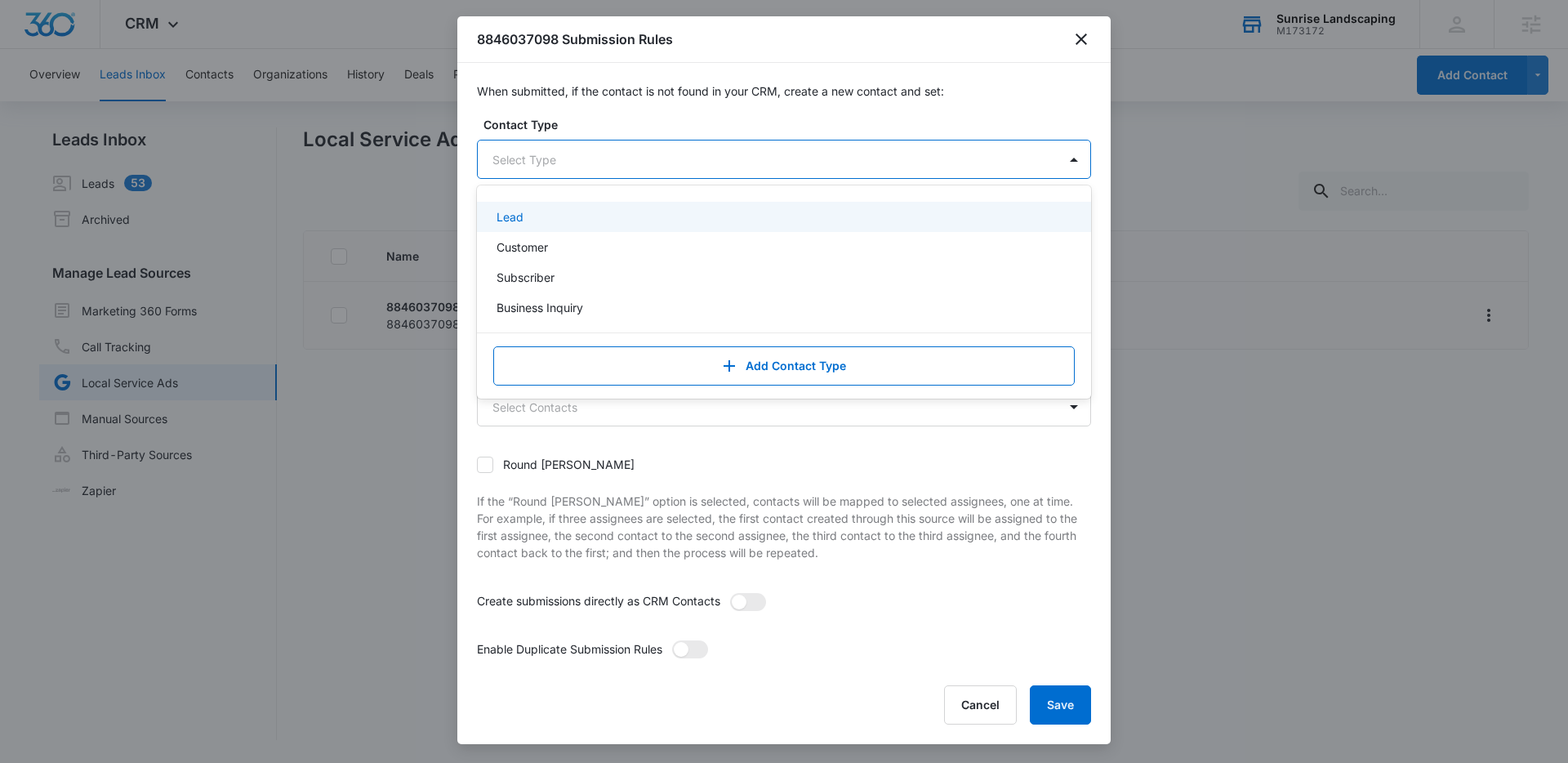
click at [813, 153] on div at bounding box center [764, 159] width 544 height 20
click at [547, 222] on div "Lead" at bounding box center [782, 216] width 572 height 17
click at [857, 121] on label "Contact Type" at bounding box center [791, 124] width 614 height 17
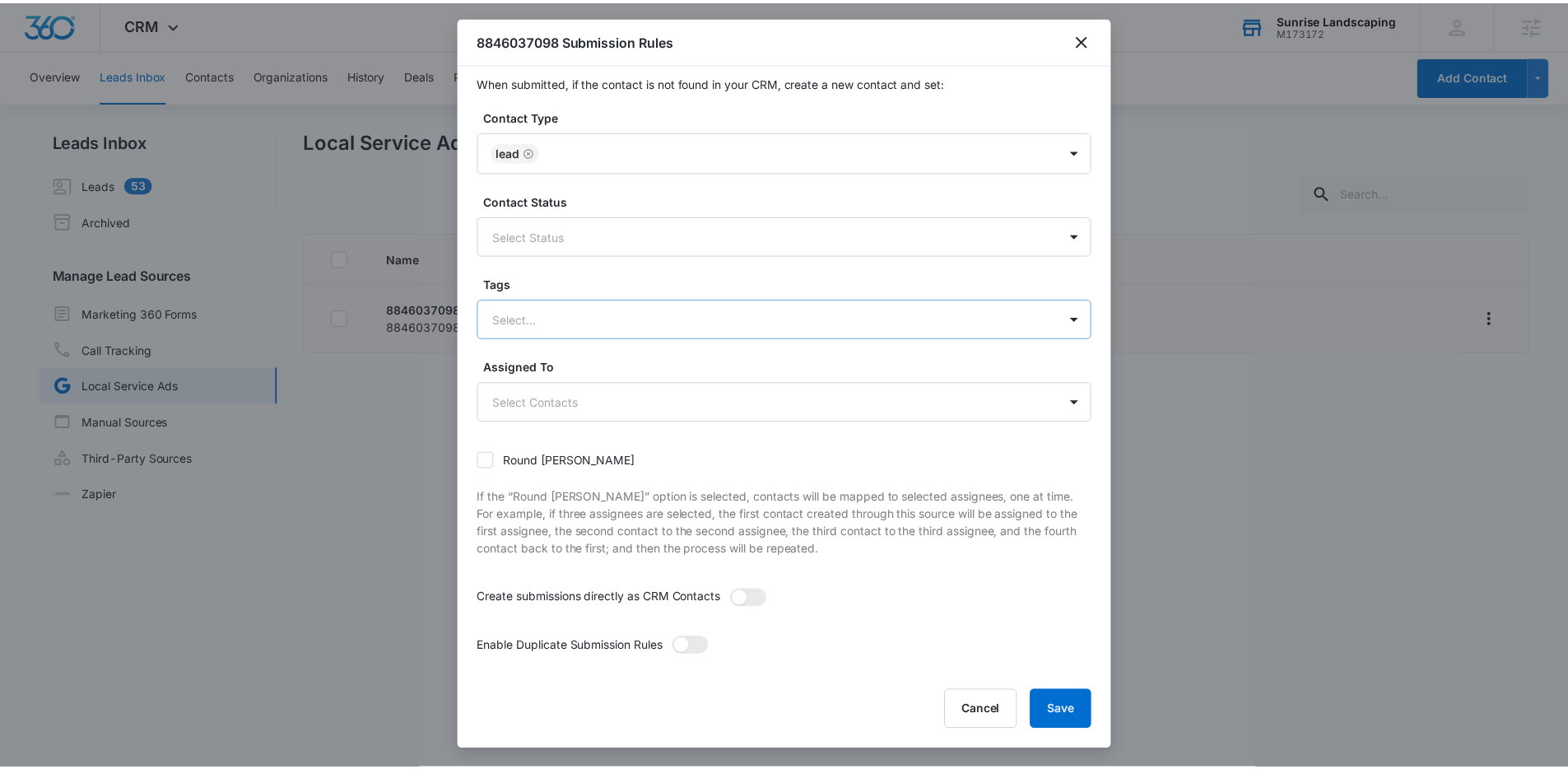
scroll to position [21, 0]
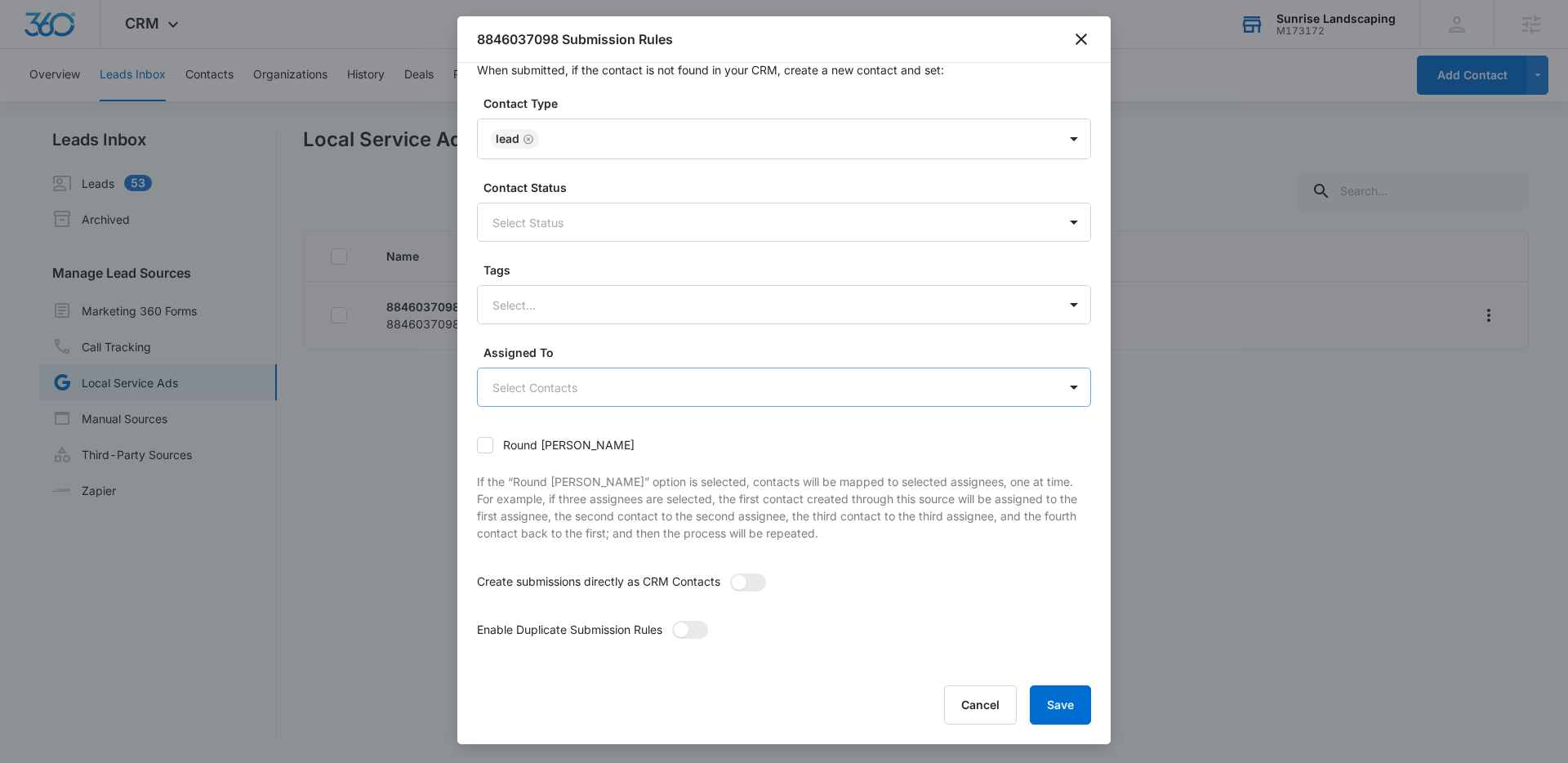
click at [677, 394] on body "CRM Apps Reputation Websites Forms CRM Email Social Payments POS Content Ads In…" at bounding box center [784, 382] width 1568 height 763
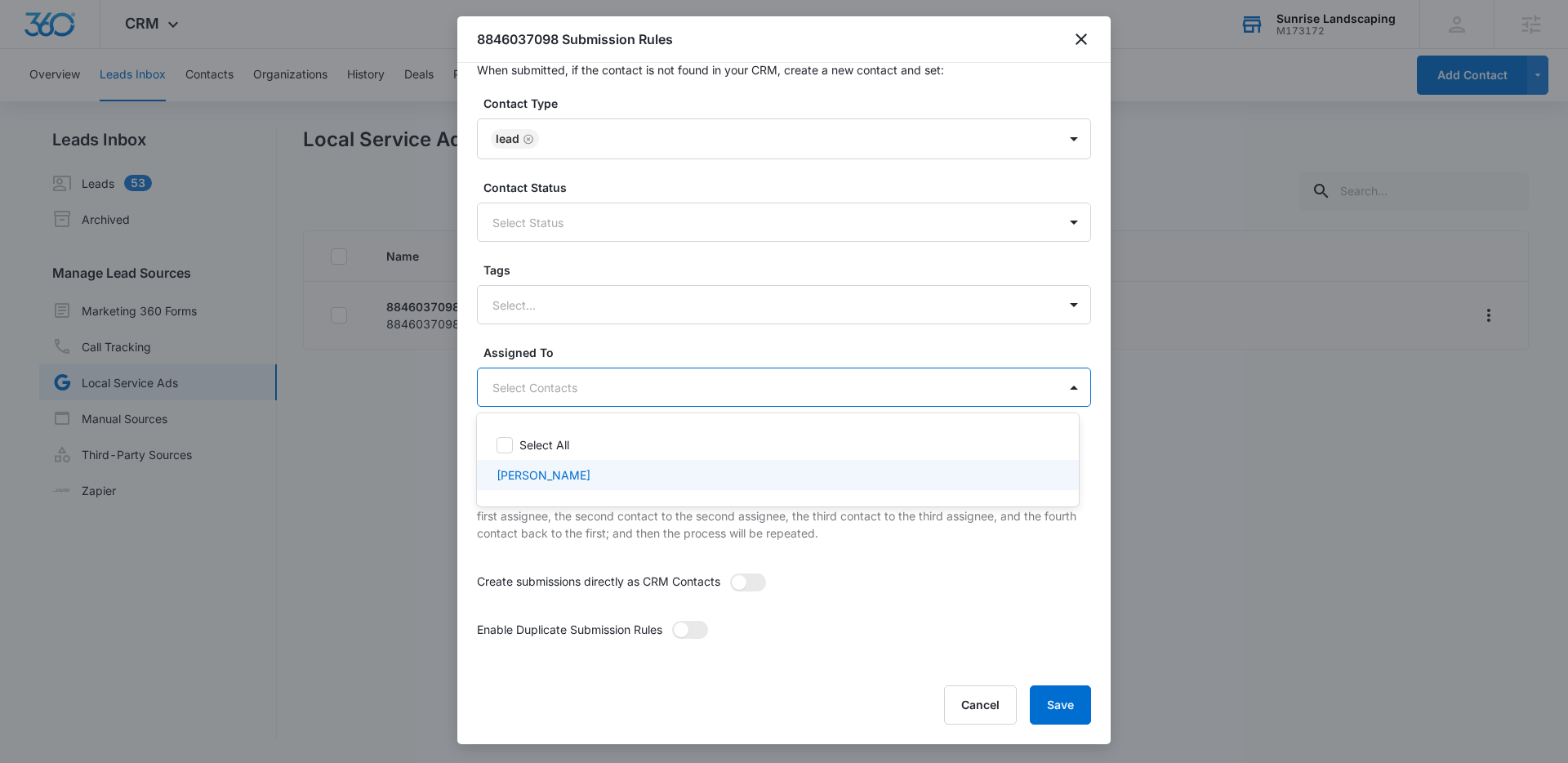
click at [582, 479] on p "[PERSON_NAME]" at bounding box center [543, 475] width 94 height 17
checkbox input "true"
click at [854, 556] on div at bounding box center [784, 382] width 1568 height 763
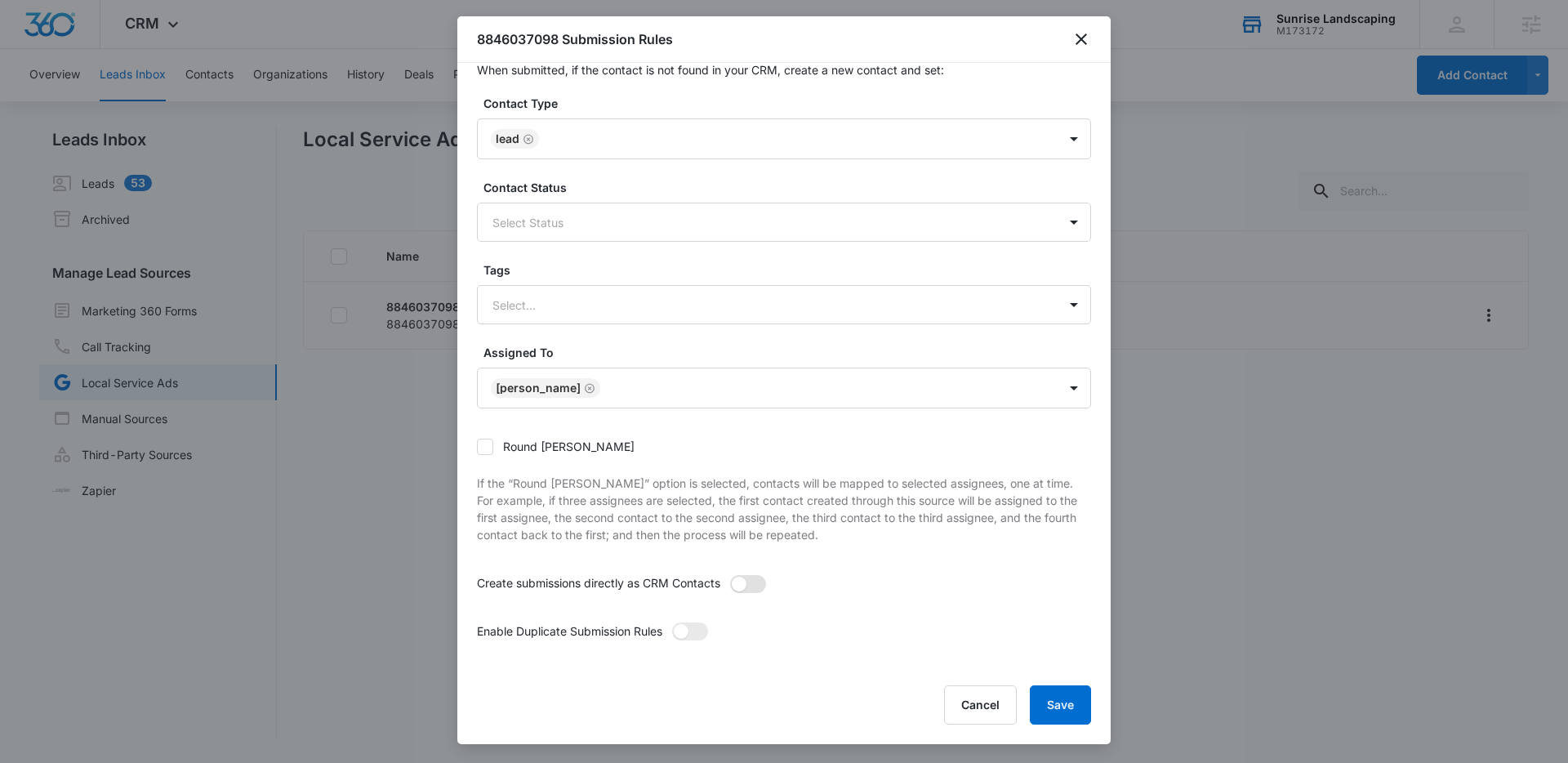
click at [745, 583] on span at bounding box center [740, 584] width 15 height 15
click at [729, 574] on input "checkbox" at bounding box center [729, 574] width 0 height 0
click at [1062, 704] on button "Save" at bounding box center [1060, 704] width 61 height 39
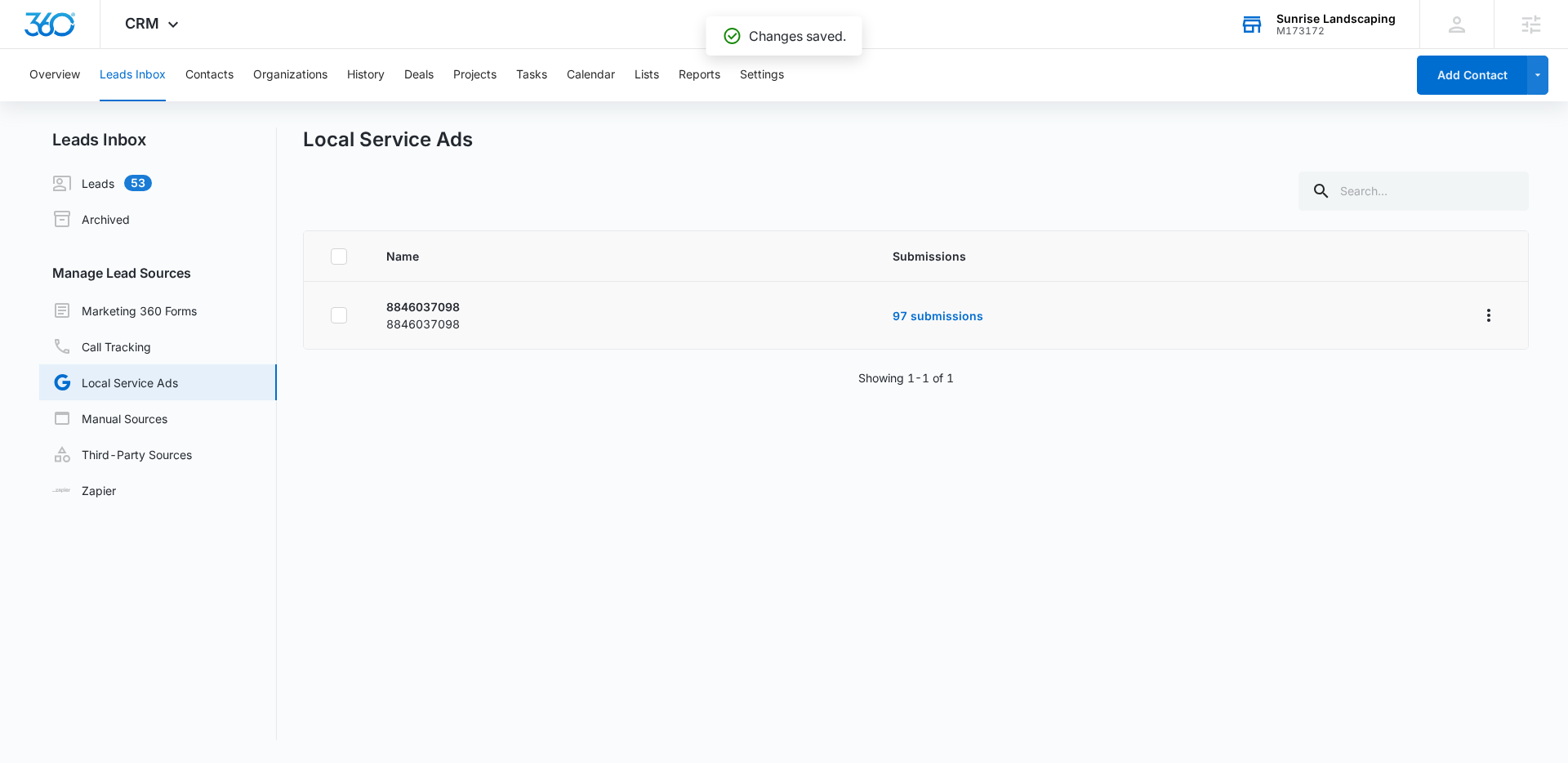
click at [848, 533] on div "Name Submissions 8846037098 8846037098 97 submissions Showing 1-1 of 1" at bounding box center [916, 485] width 1226 height 510
click at [795, 446] on div "Name Submissions 8846037098 8846037098 97 submissions Showing 1-1 of 1" at bounding box center [916, 485] width 1226 height 510
click at [963, 316] on link "97 submissions" at bounding box center [938, 315] width 91 height 14
